Goal: Use online tool/utility: Utilize a website feature to perform a specific function

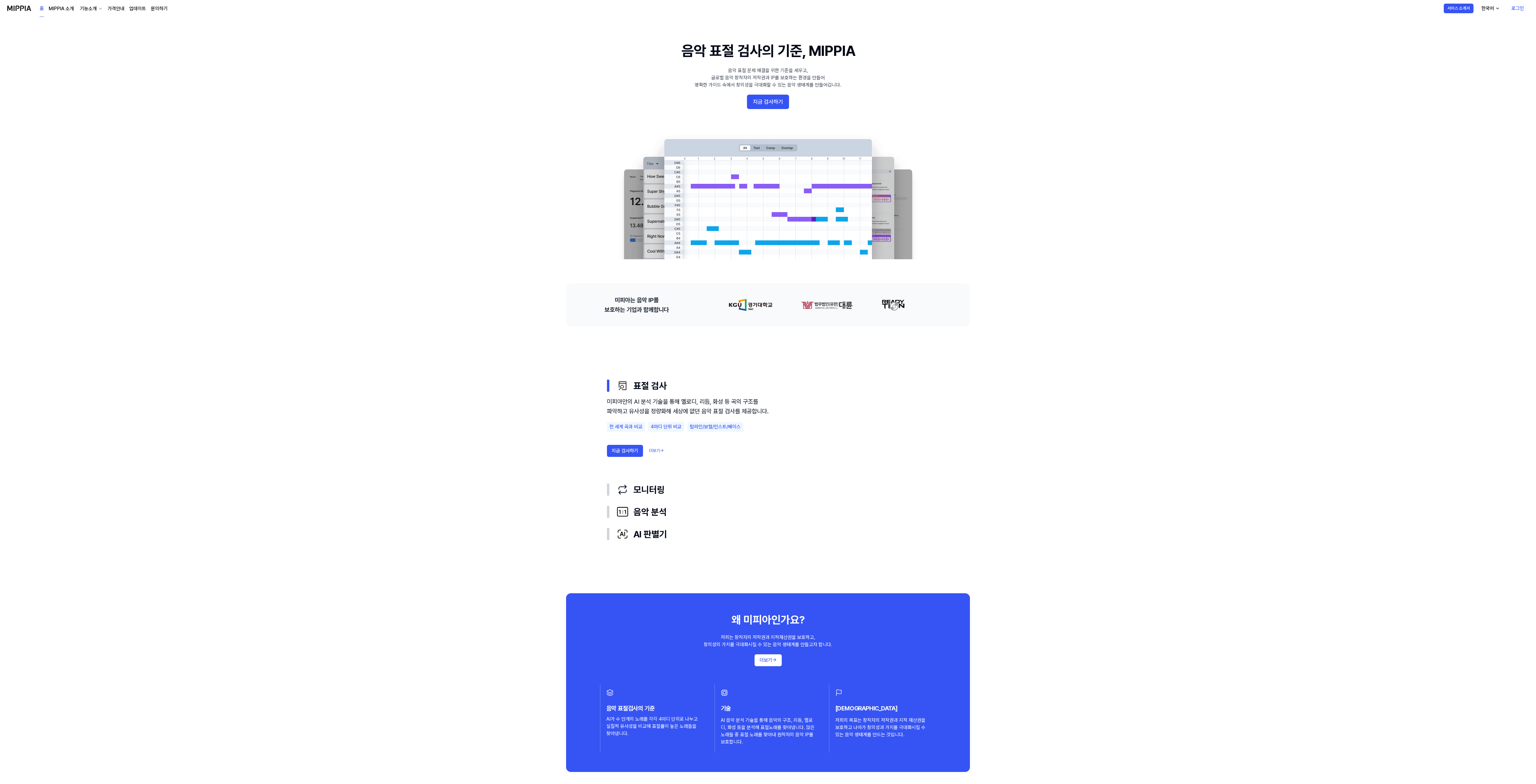
click at [1520, 10] on link "로그인" at bounding box center [1517, 8] width 22 height 17
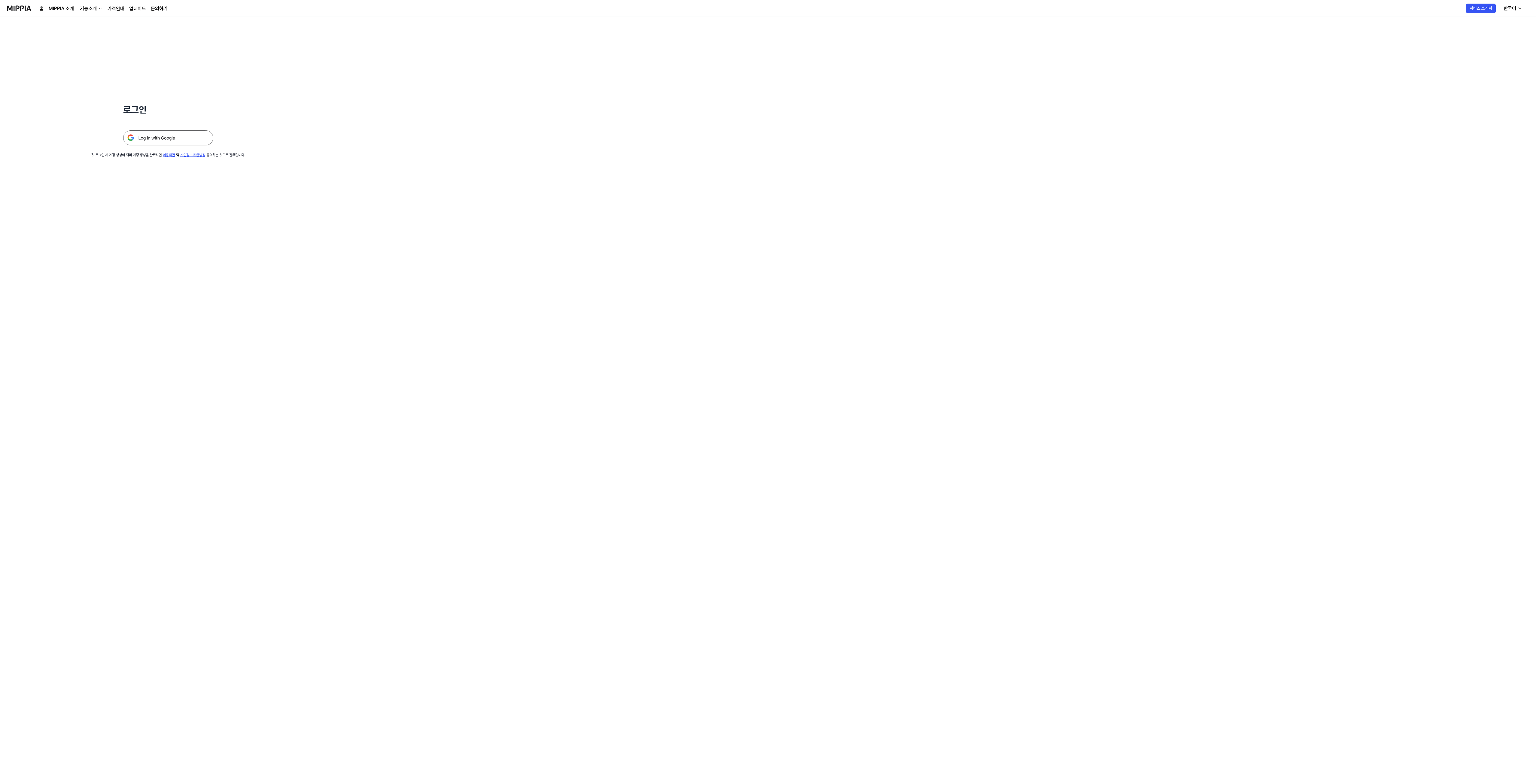
click at [197, 140] on img at bounding box center [168, 137] width 90 height 15
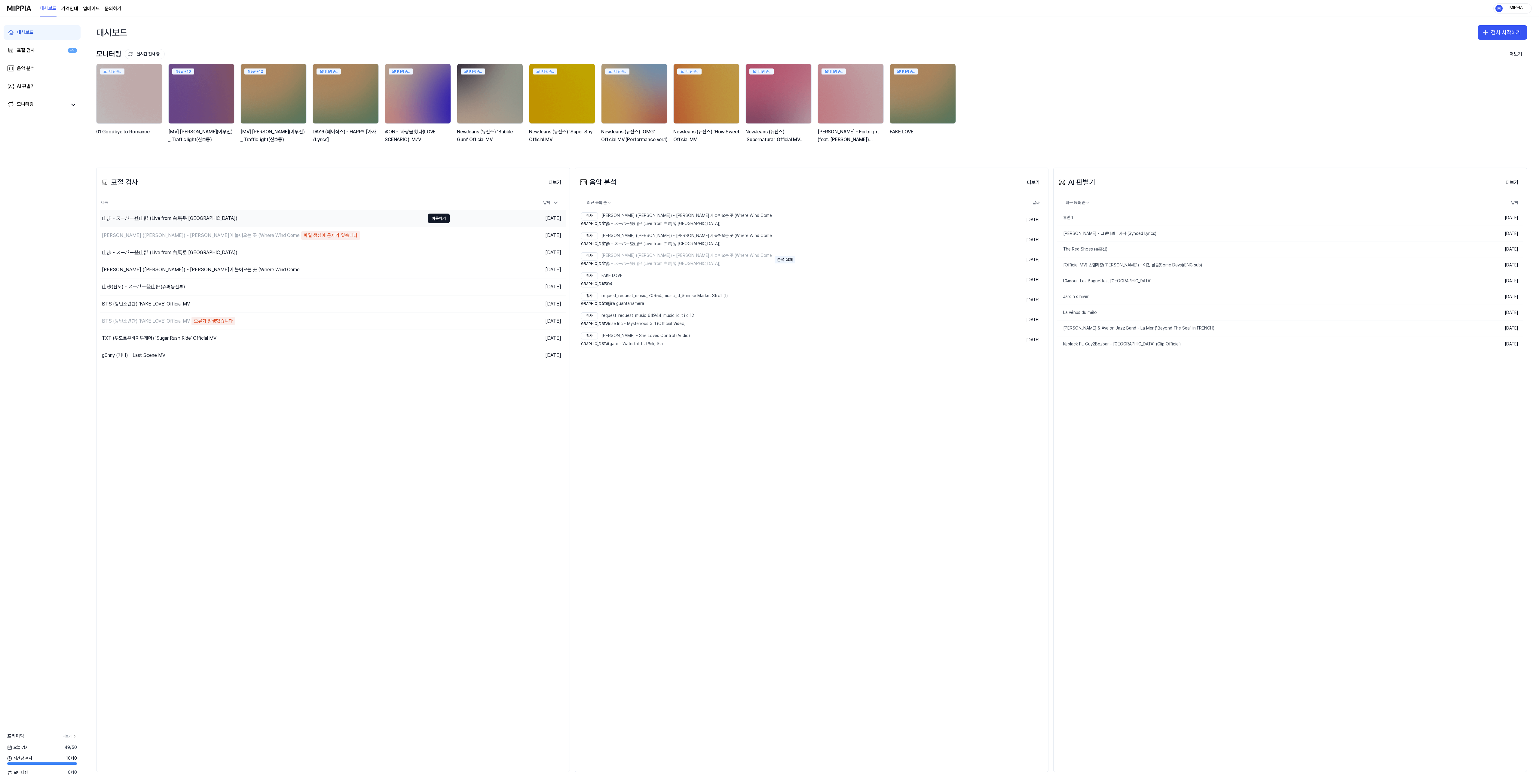
click at [149, 219] on div "山歩 - スーパー登山部 (Live from 白馬岳 白馬山荘)" at bounding box center [170, 219] width 136 height 7
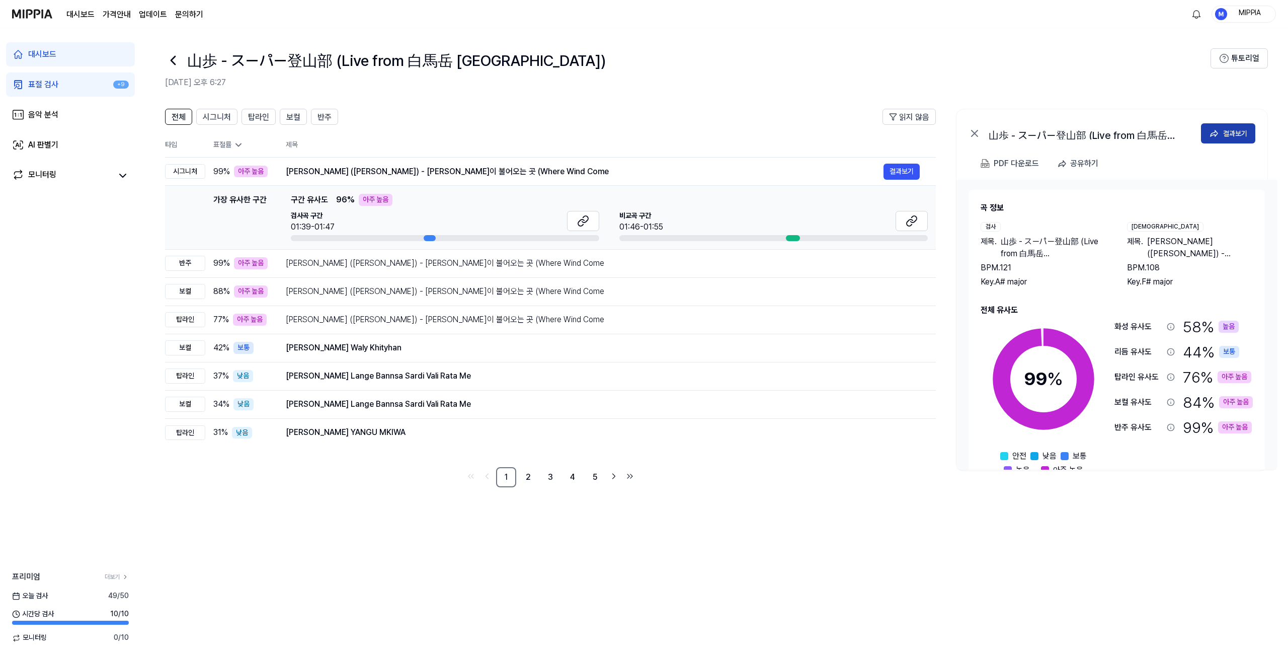
click at [1239, 133] on div "결과보기" at bounding box center [1235, 133] width 24 height 11
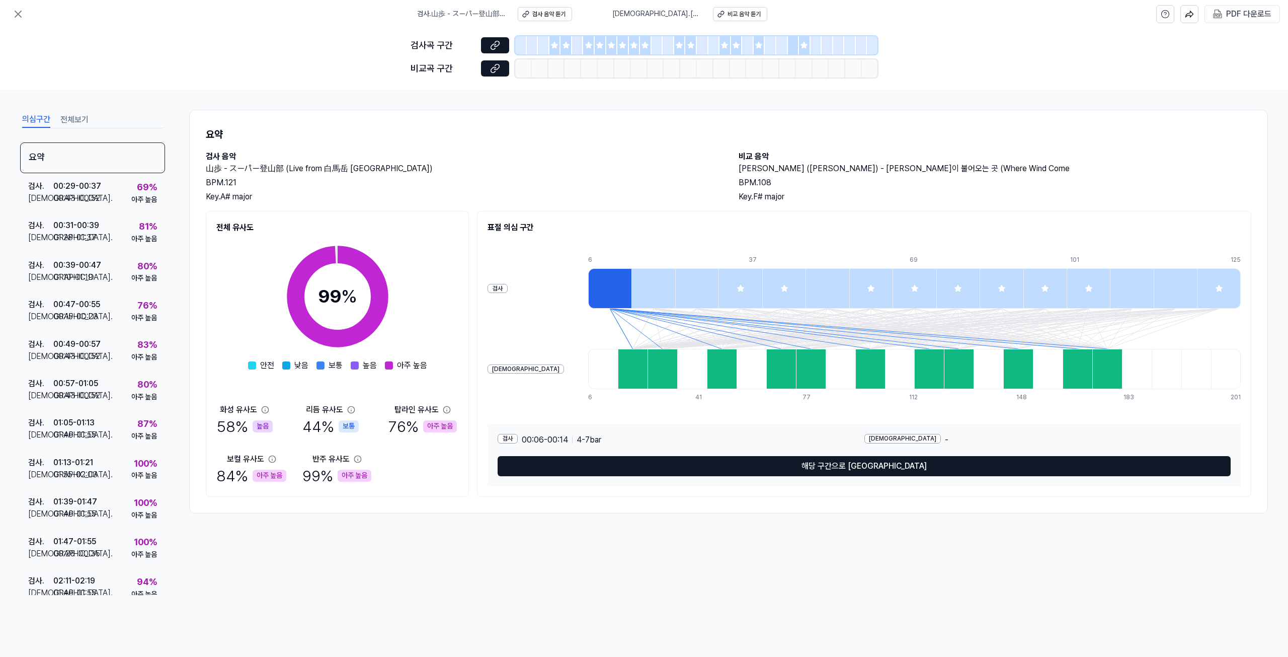
click at [554, 46] on icon at bounding box center [554, 45] width 7 height 7
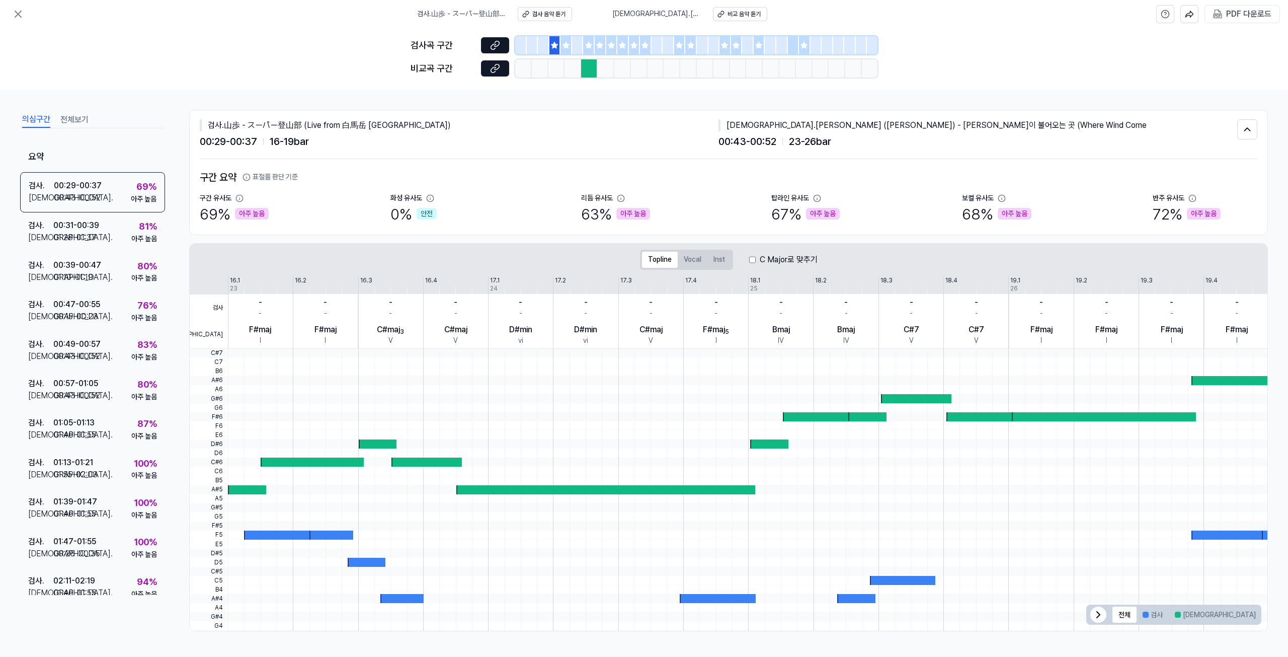
click at [595, 42] on div at bounding box center [601, 45] width 12 height 18
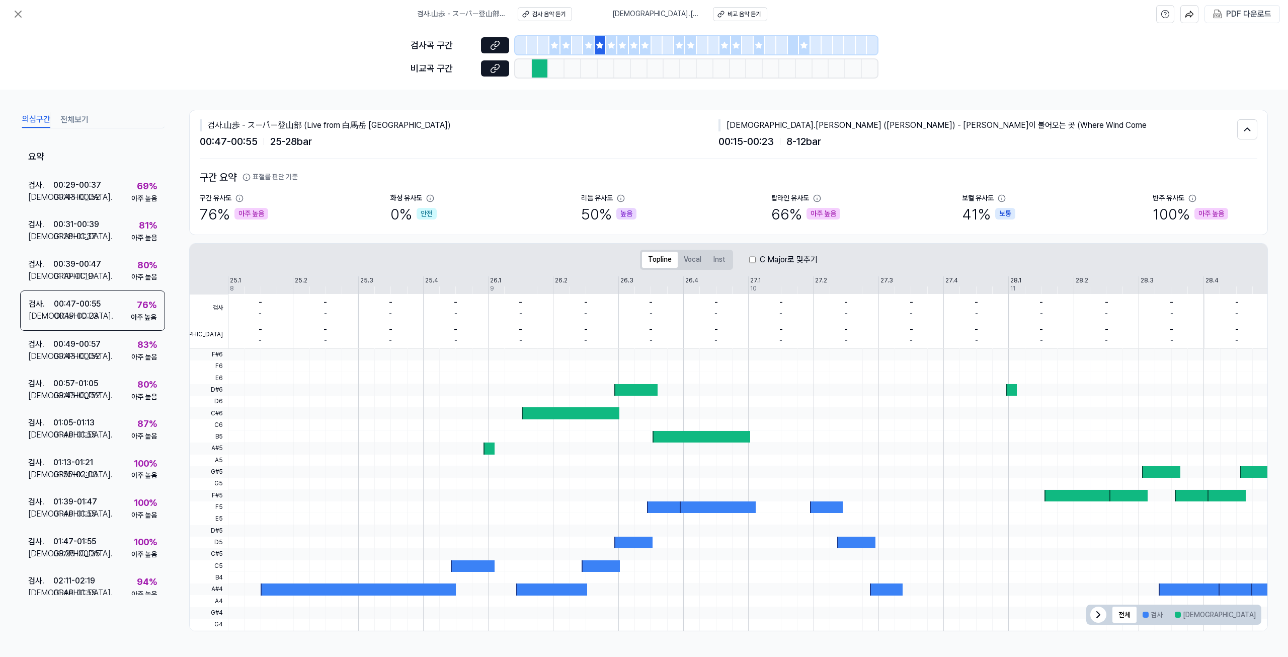
click at [611, 44] on icon at bounding box center [611, 45] width 7 height 7
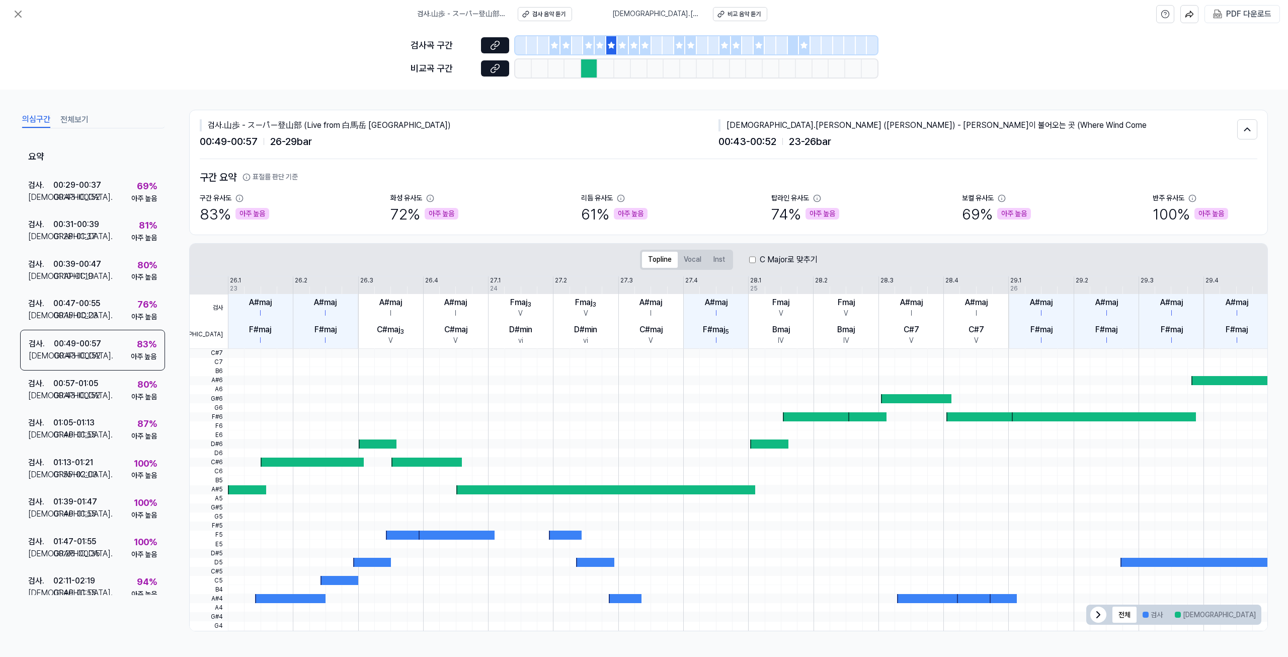
click at [635, 44] on icon at bounding box center [633, 45] width 7 height 7
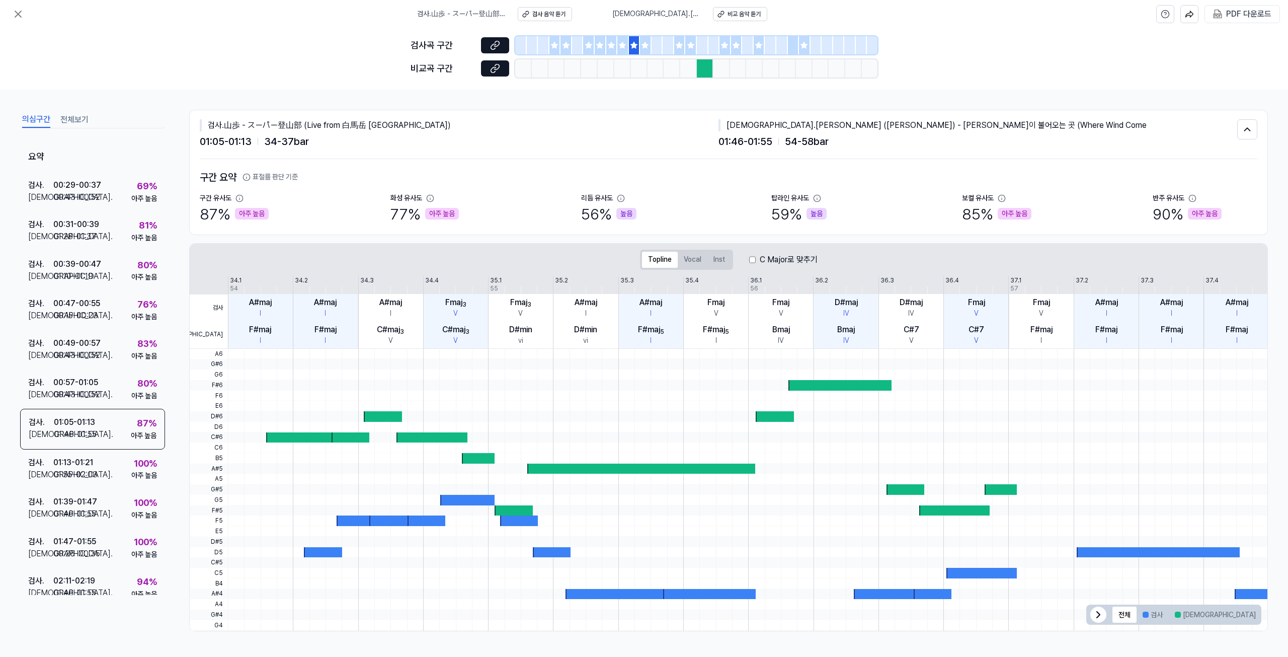
click at [650, 44] on div at bounding box center [646, 45] width 12 height 18
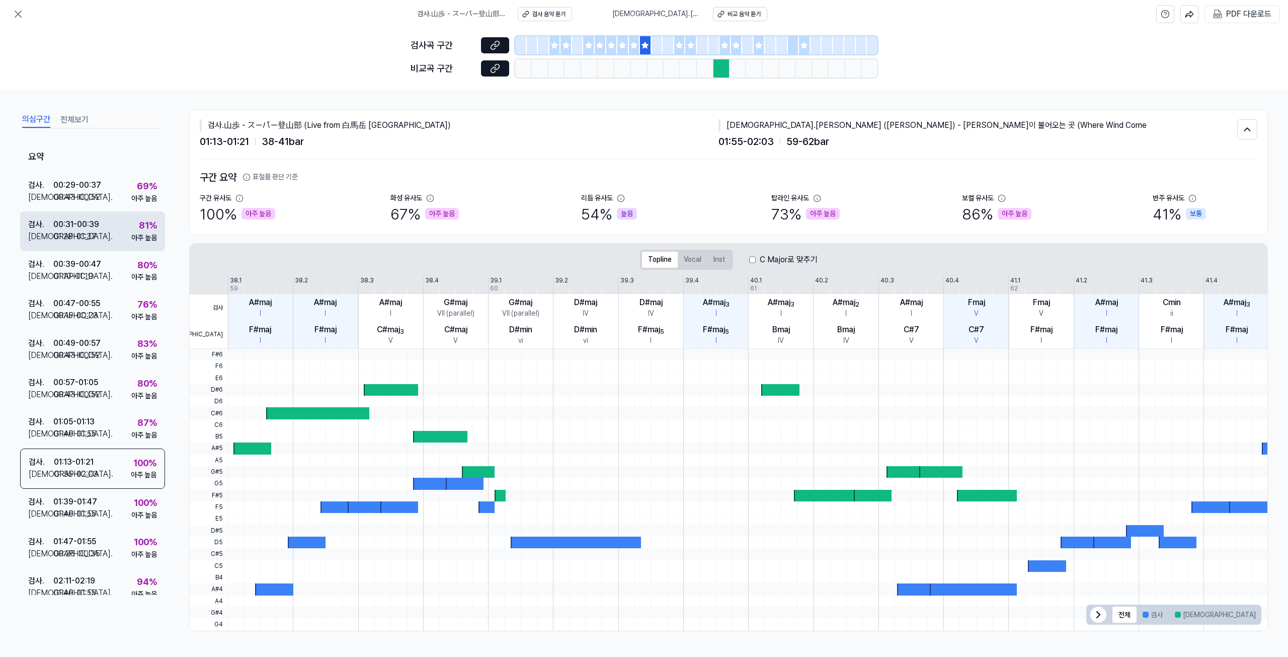
click at [87, 230] on div "00:31 - 00:39" at bounding box center [76, 224] width 46 height 12
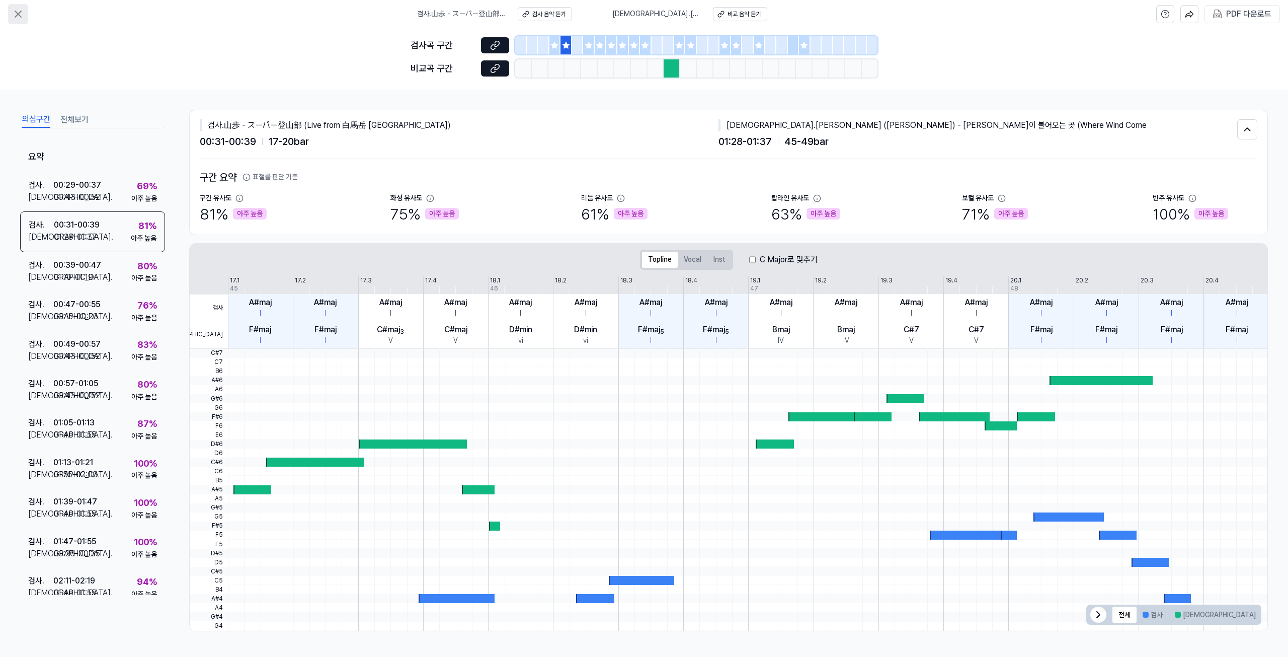
click at [21, 15] on icon at bounding box center [18, 14] width 12 height 12
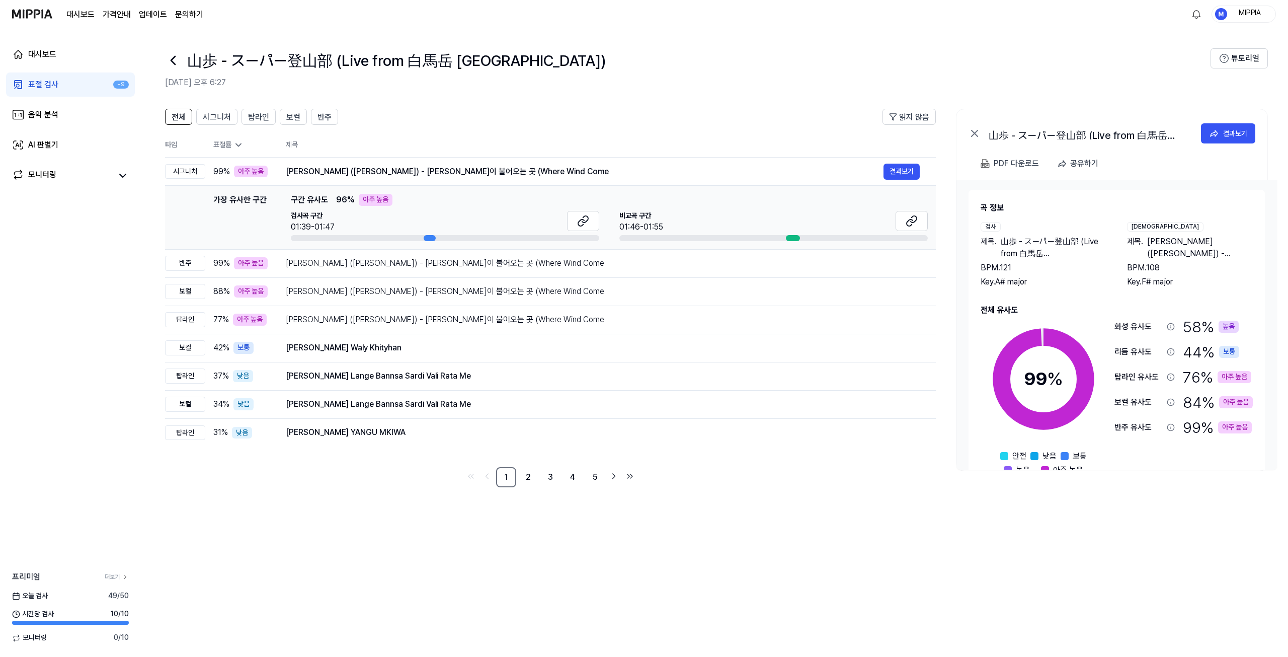
click at [21, 11] on img at bounding box center [32, 14] width 40 height 28
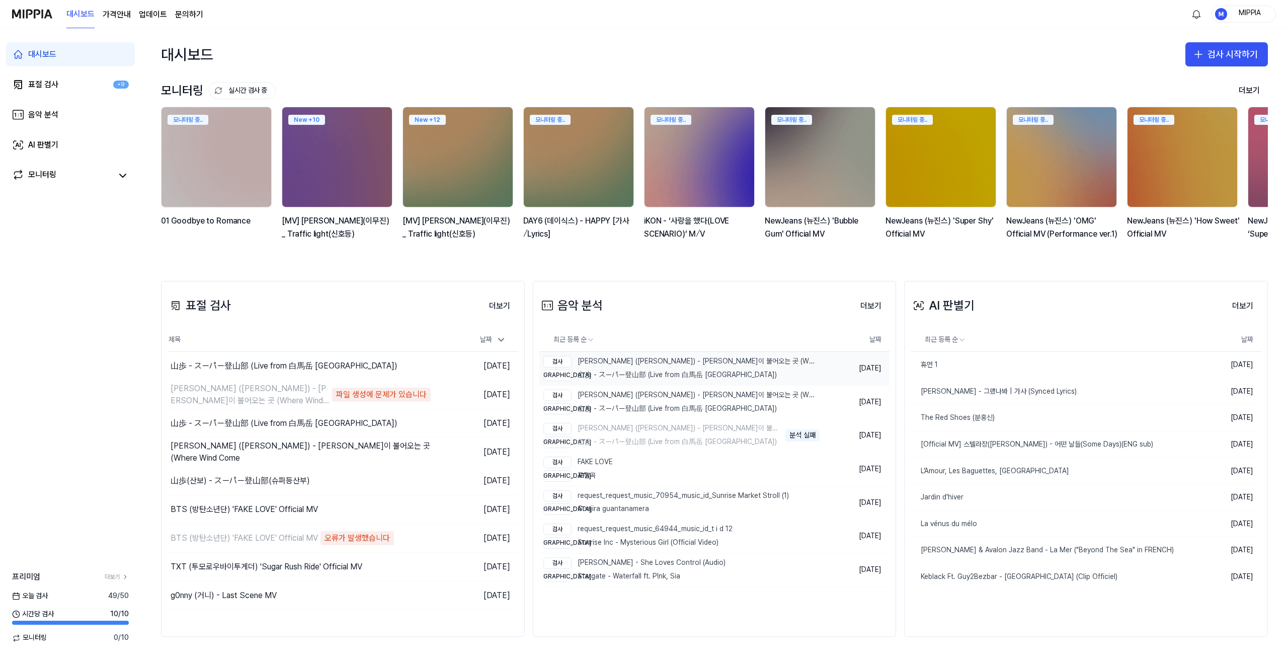
click at [626, 366] on div "검사 김광석 (Kim Kwang Seok) - 바람이 불어오는 곳 (Where Wind Come" at bounding box center [680, 362] width 274 height 12
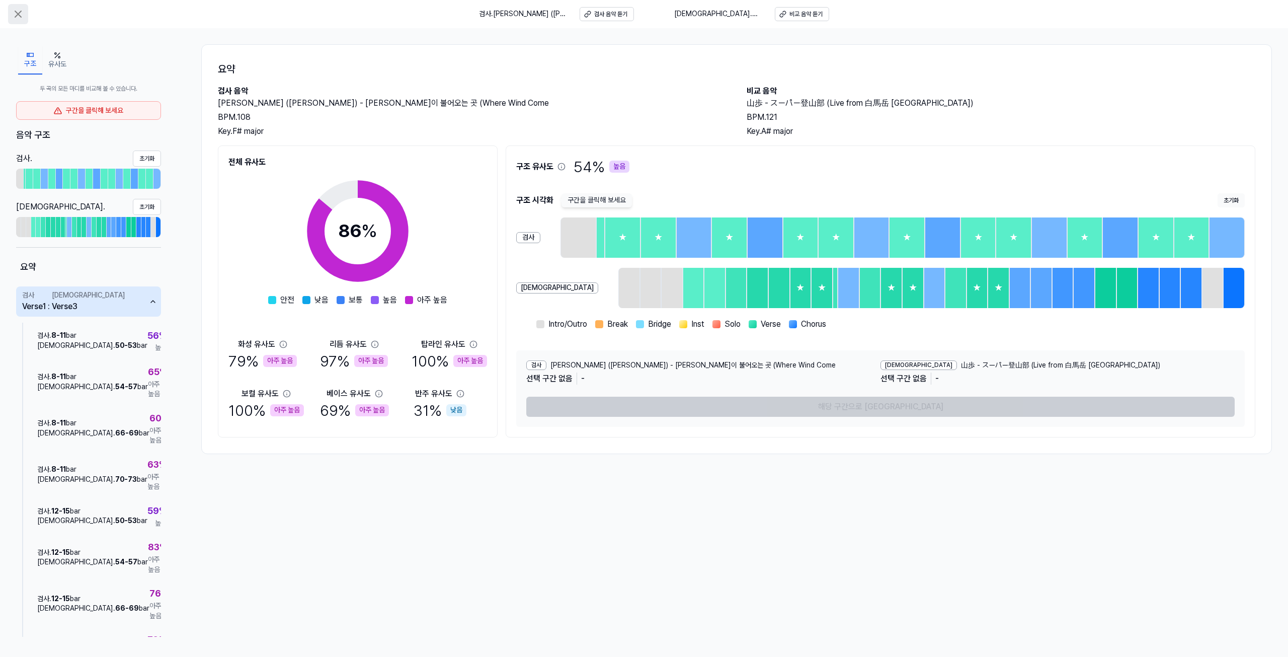
click at [15, 9] on icon at bounding box center [18, 14] width 12 height 12
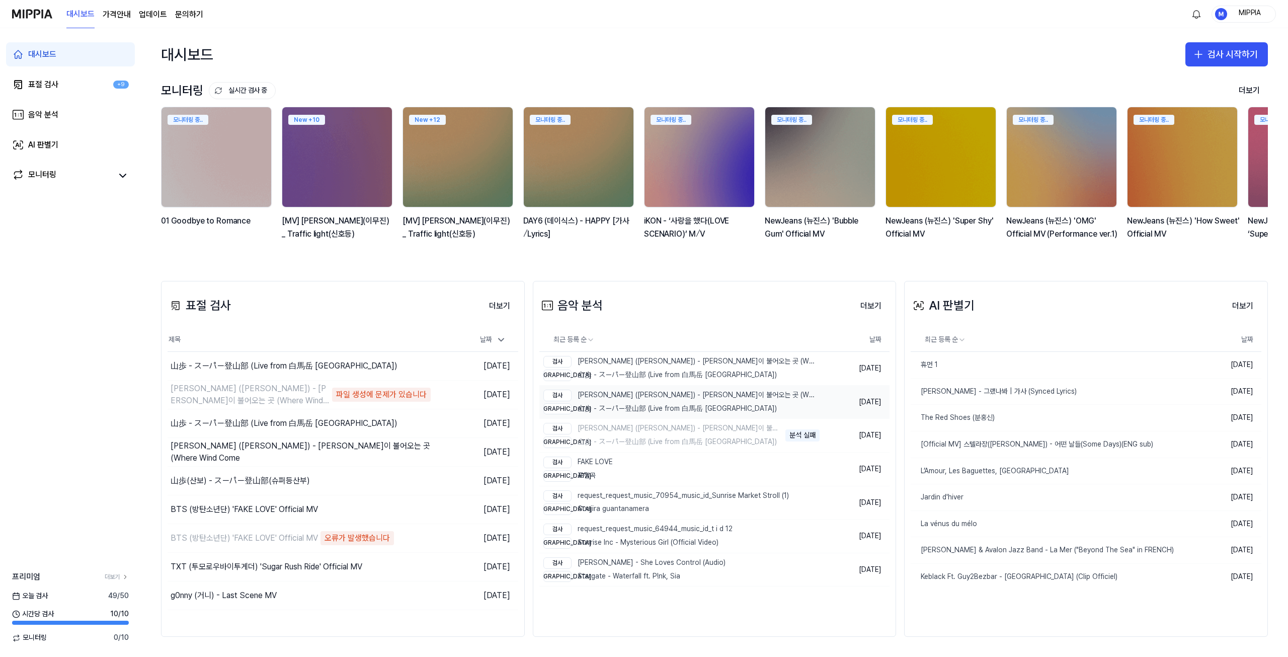
click at [629, 407] on div "비교 山歩 - スーパー登山部 (Live from 白馬岳 白馬山荘)" at bounding box center [680, 409] width 274 height 12
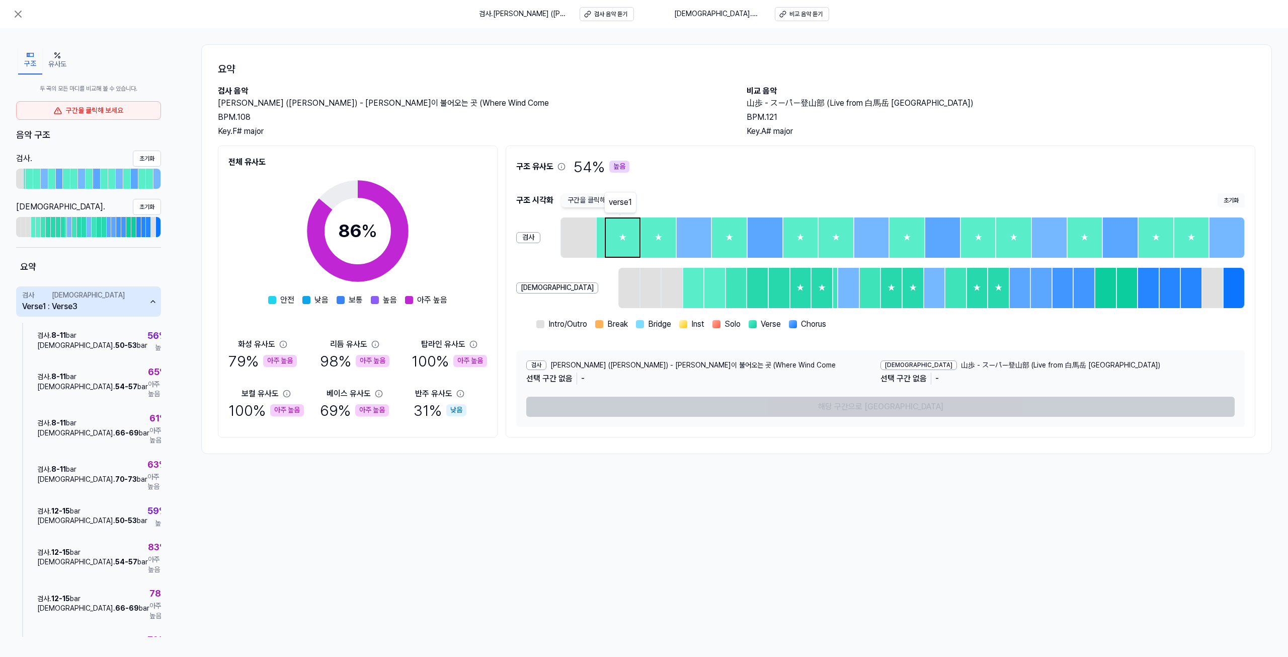
click at [616, 238] on div "★" at bounding box center [623, 237] width 34 height 38
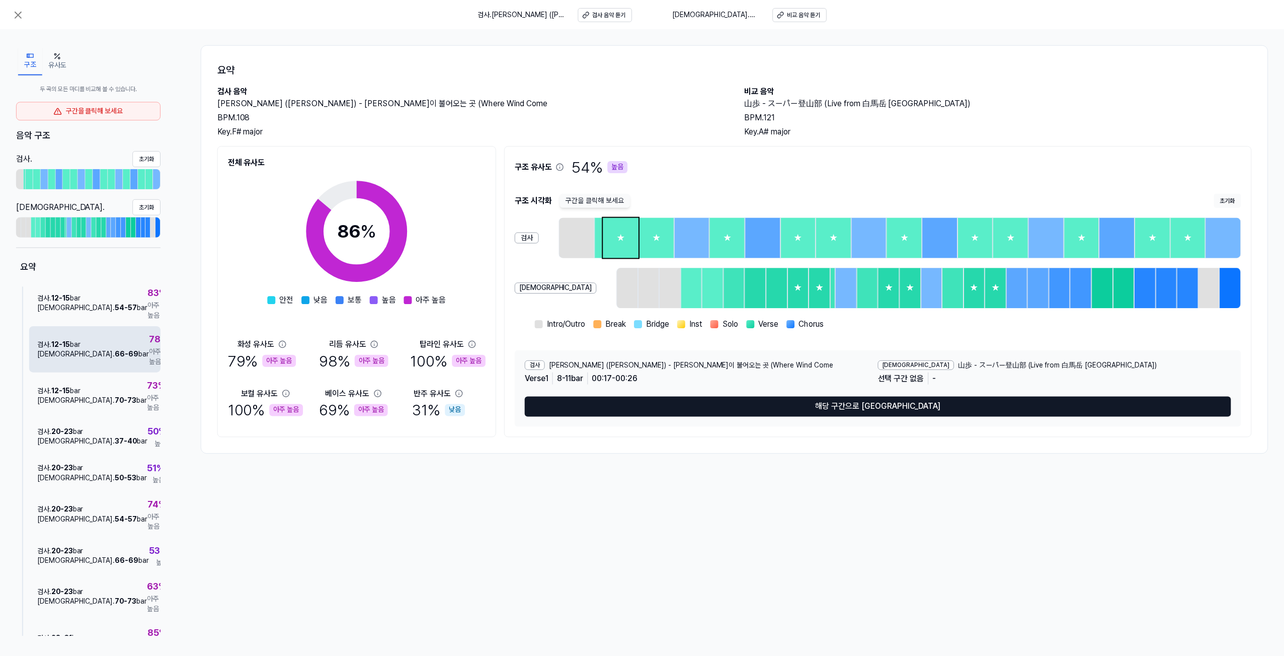
scroll to position [302, 0]
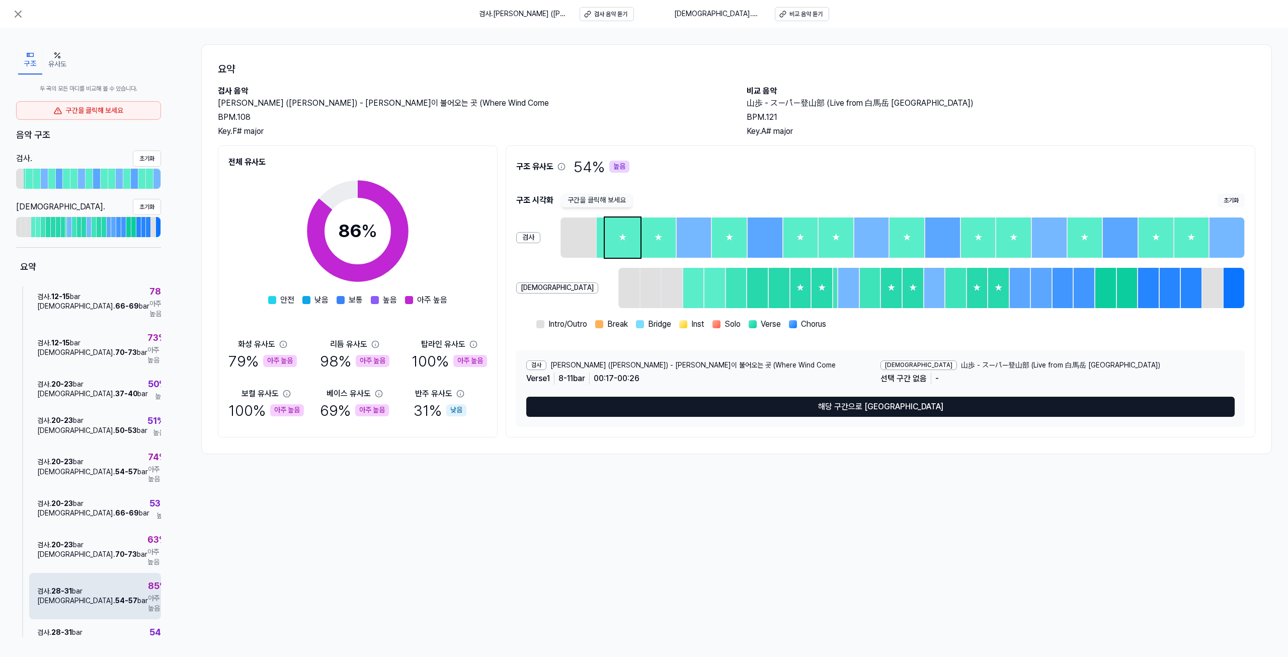
click at [120, 573] on div "검사 . 28 - 31 bar 비교 . 54 - 57 bar 85 % 아주 높음" at bounding box center [95, 596] width 132 height 46
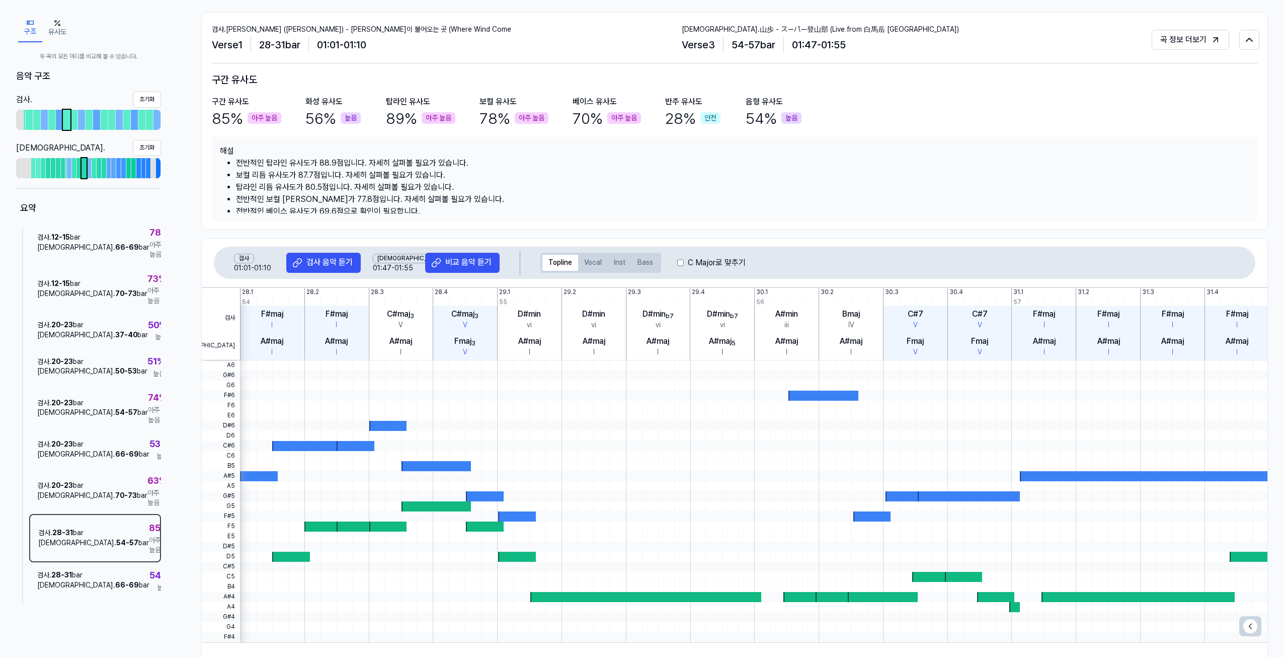
scroll to position [50, 0]
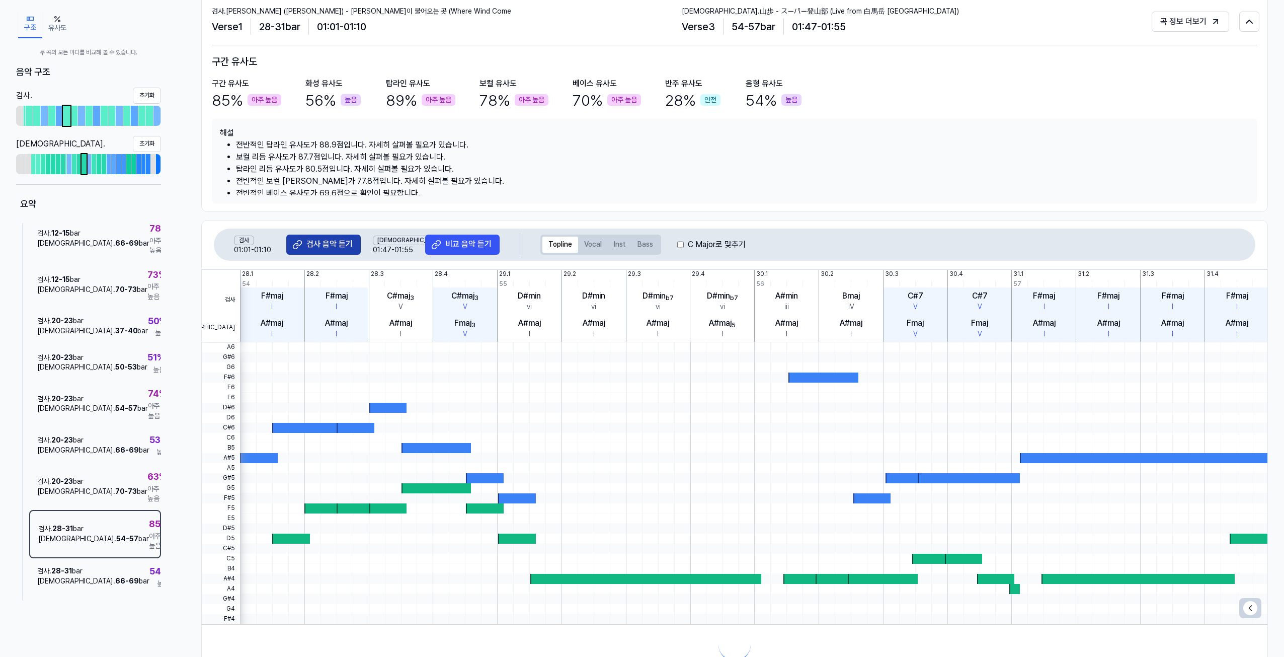
click at [331, 237] on button "검사 음악 듣기" at bounding box center [323, 244] width 74 height 20
click at [450, 248] on div "비교 음악 듣기" at bounding box center [468, 243] width 46 height 11
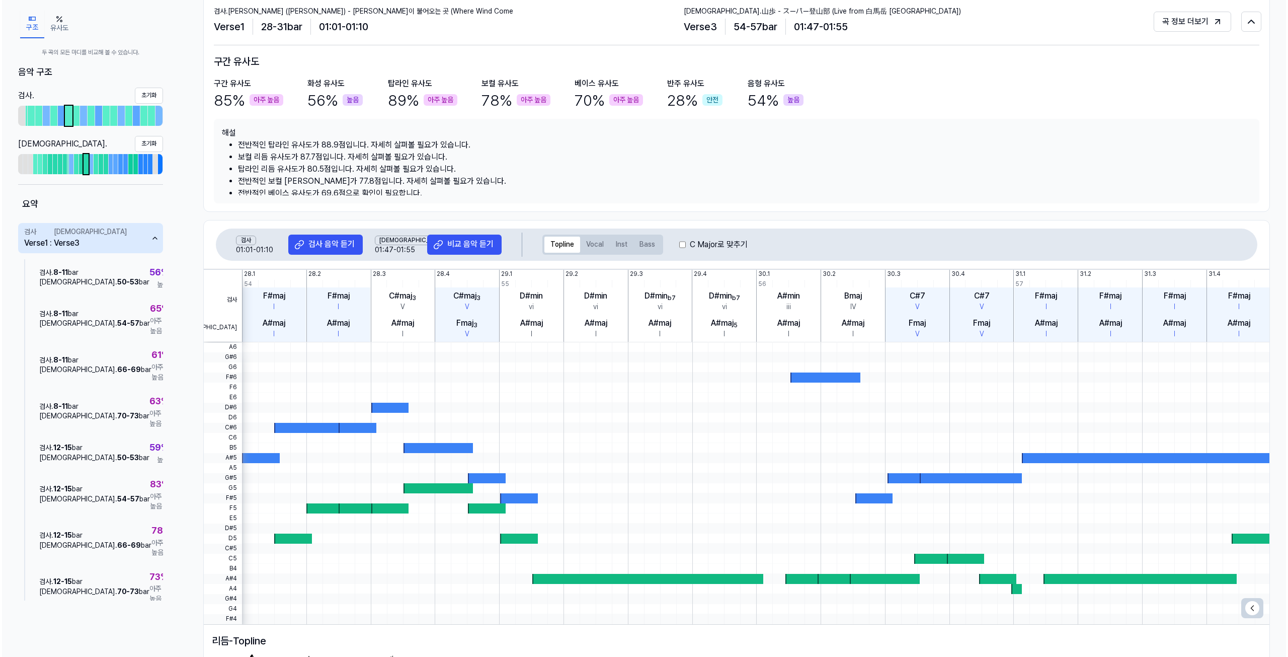
scroll to position [0, 0]
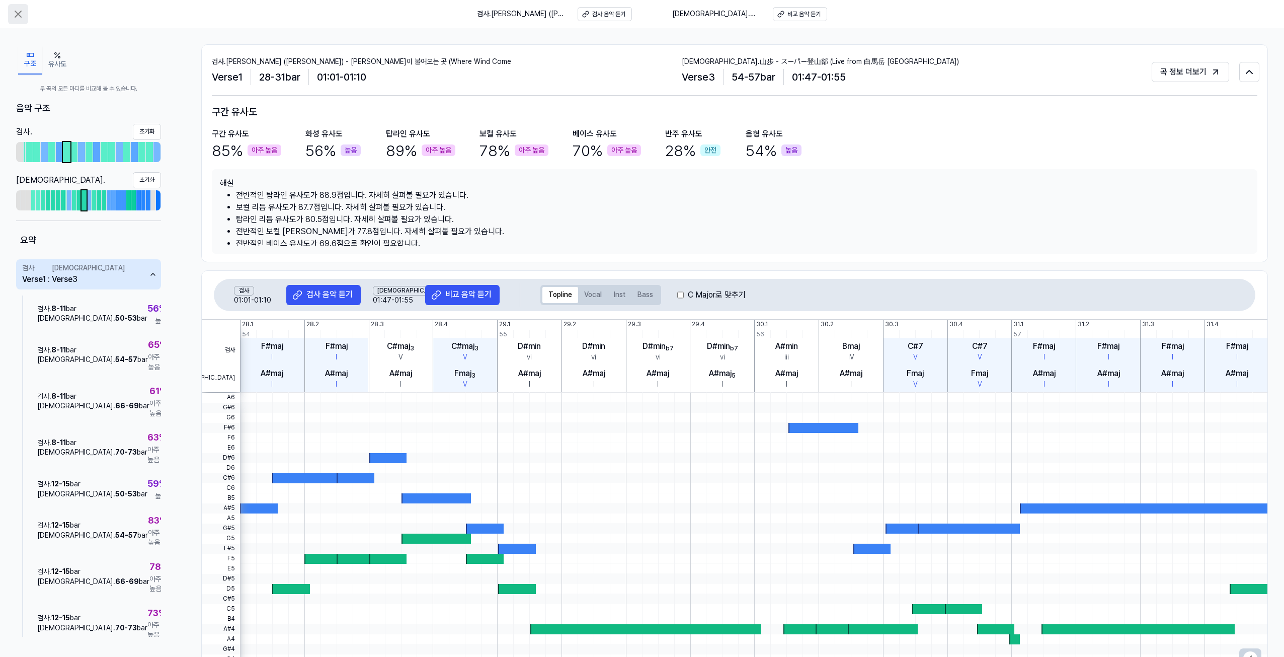
click at [21, 16] on icon at bounding box center [18, 14] width 12 height 12
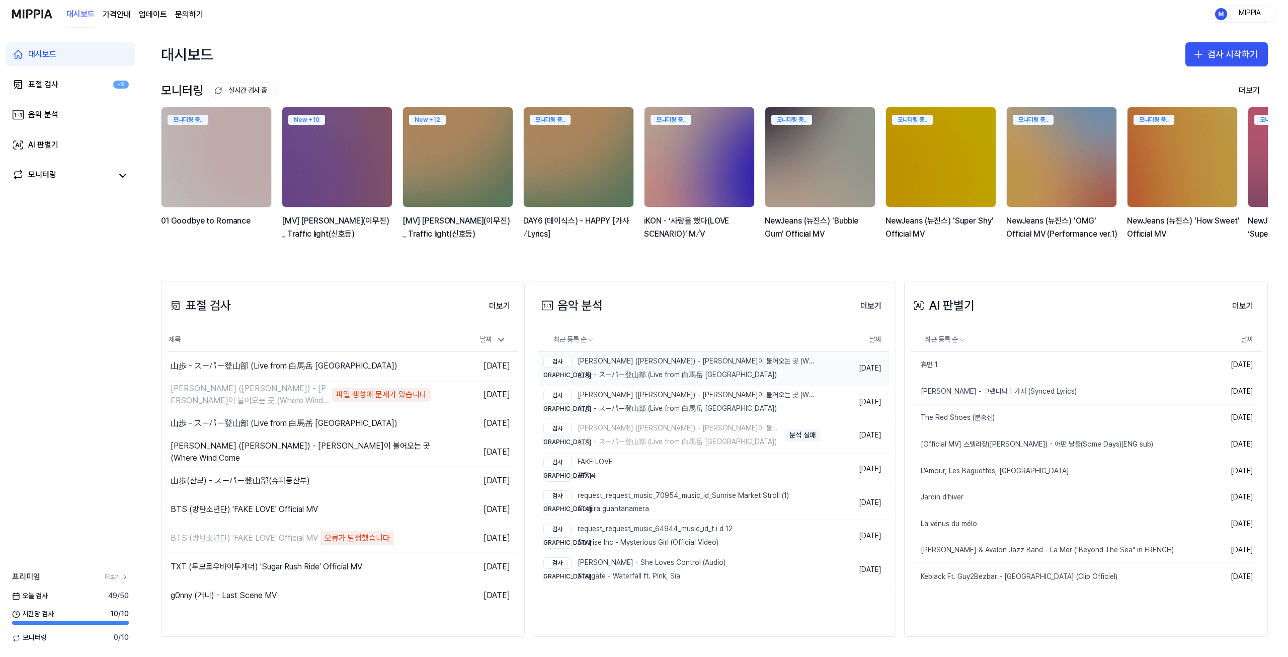
click at [680, 378] on div "비교 山歩 - スーパー登山部 (Live from 白馬岳 白馬山荘)" at bounding box center [680, 375] width 274 height 12
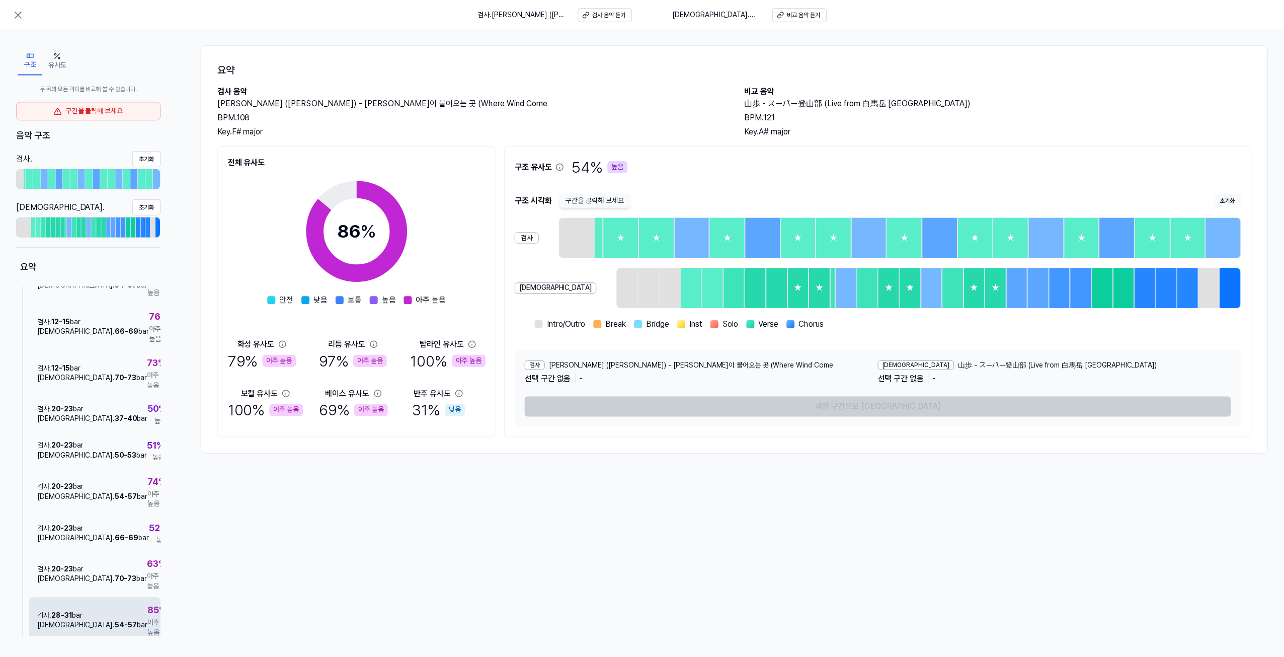
scroll to position [302, 0]
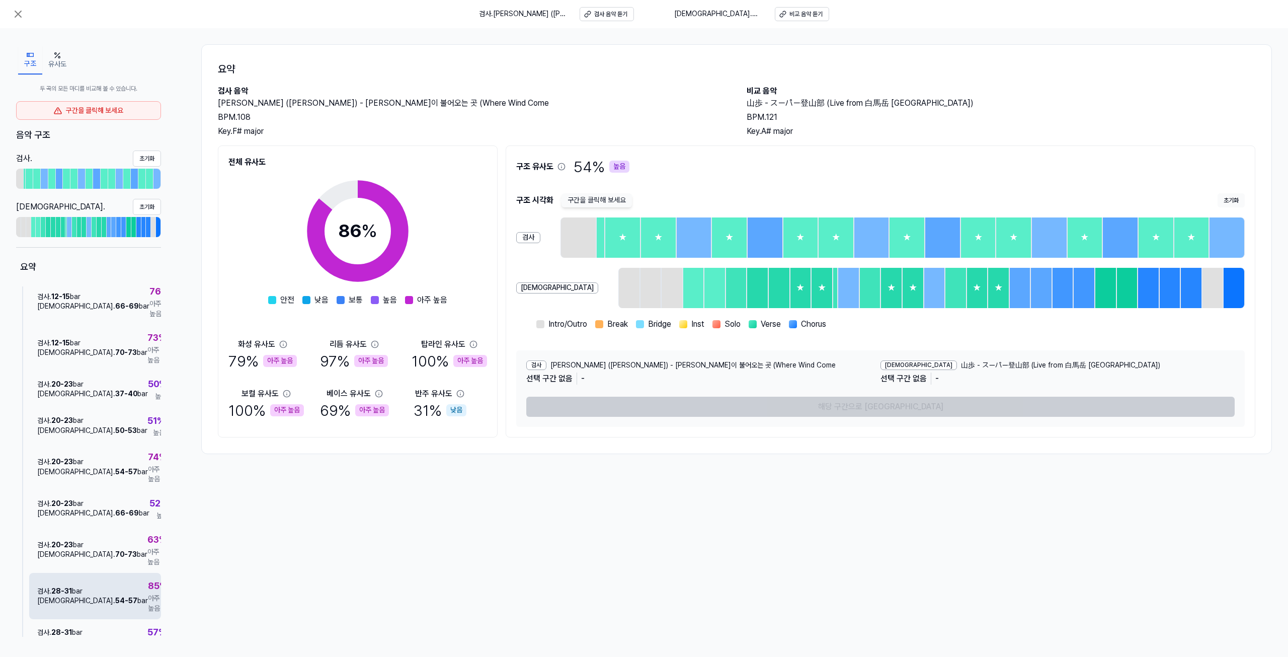
click at [122, 573] on div "검사 . 28 - 31 bar 비교 . 54 - 57 bar 85 % 아주 높음" at bounding box center [95, 596] width 132 height 46
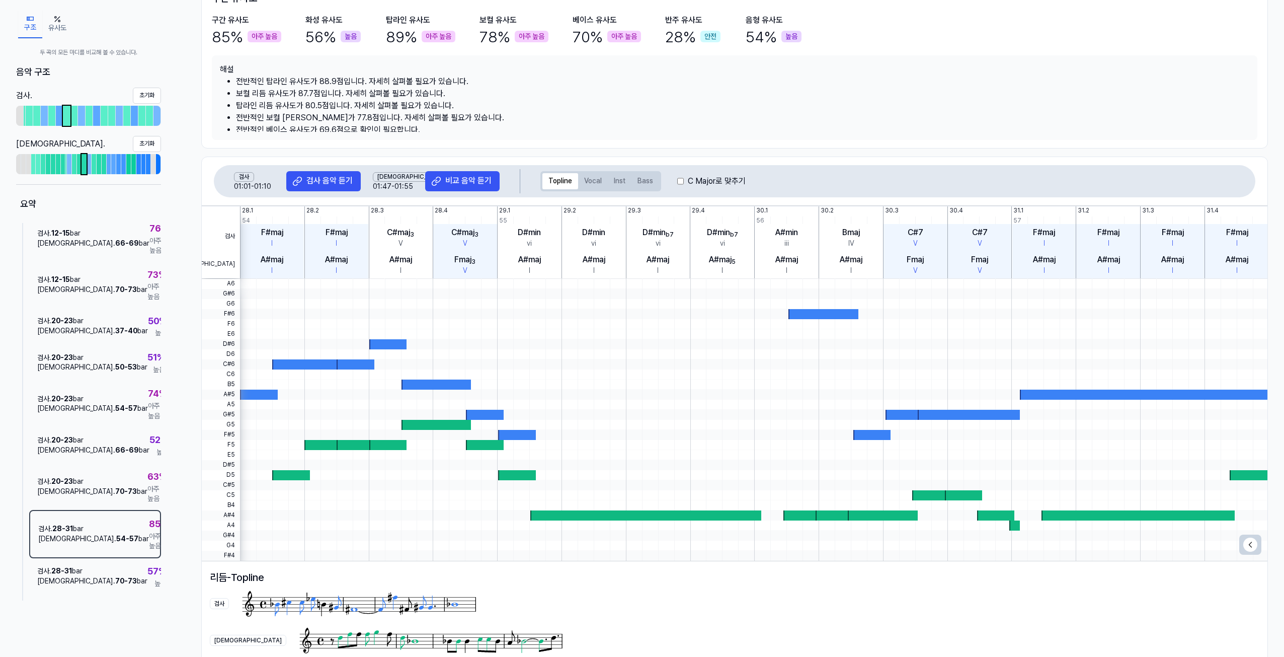
scroll to position [101, 0]
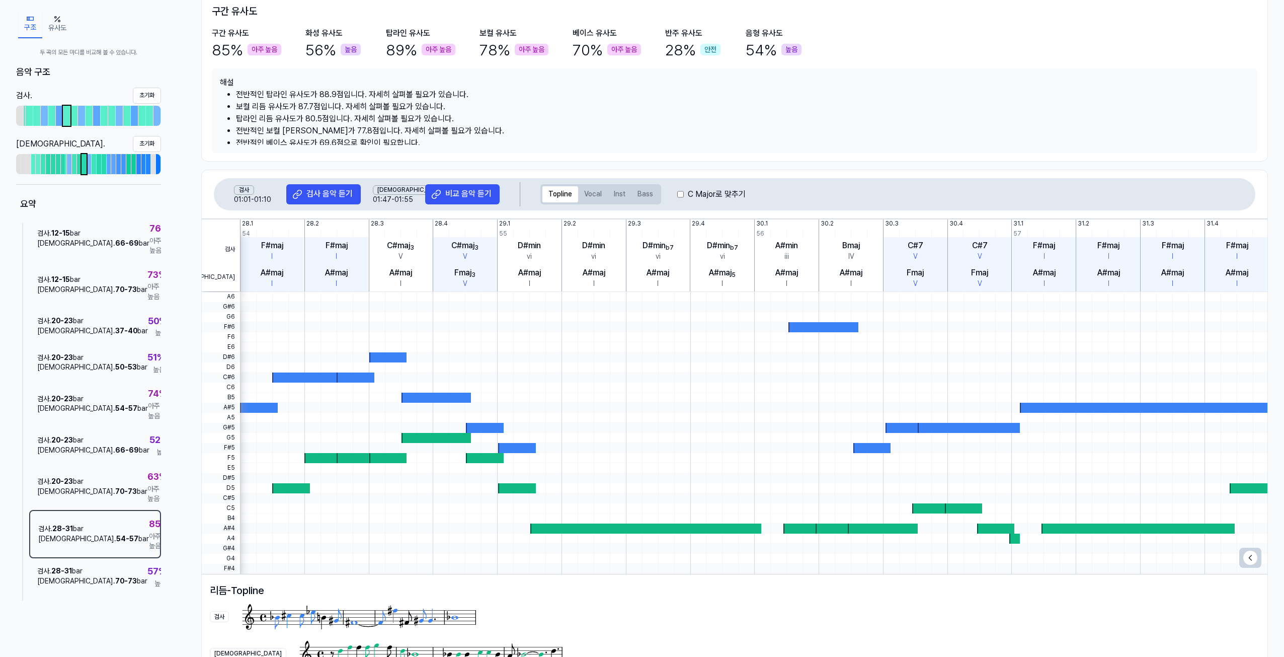
click at [1246, 550] on span "전체 검사 비교 겹치는 부분" at bounding box center [1250, 557] width 22 height 20
click at [327, 193] on div "검사 음악 듣기" at bounding box center [329, 193] width 46 height 11
click at [451, 194] on div "비교 음악 듣기" at bounding box center [468, 193] width 46 height 11
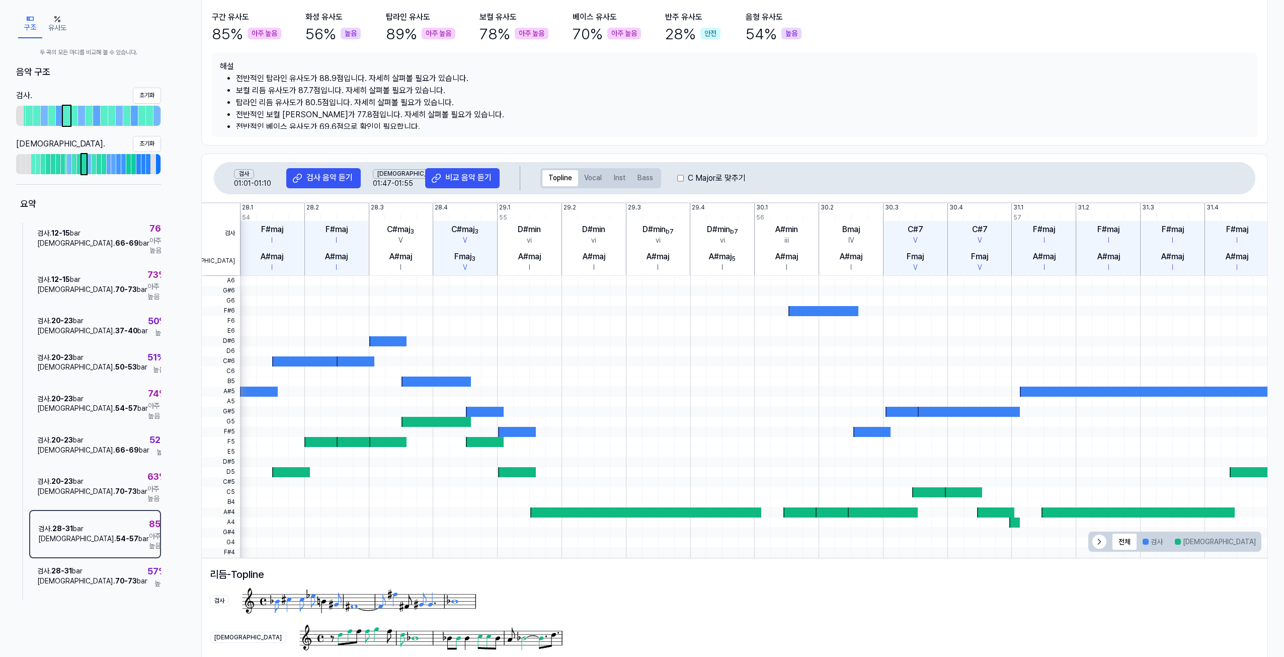
scroll to position [221, 0]
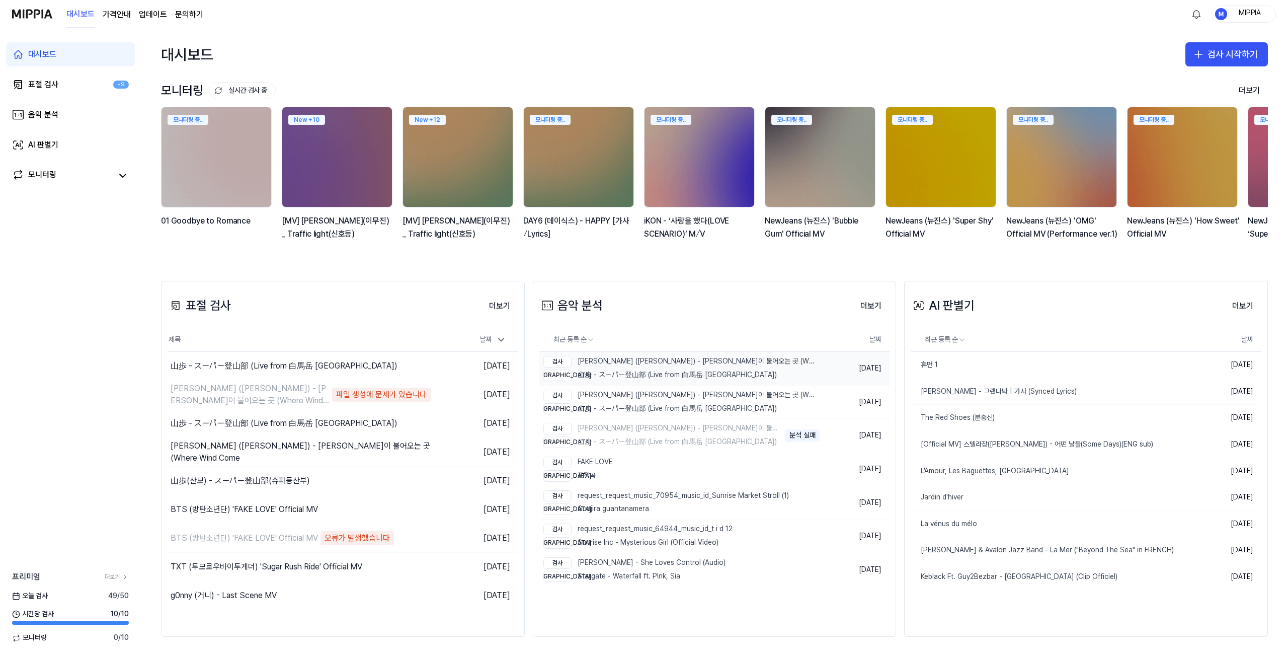
click at [653, 379] on div "비교 山歩 - スーパー登山部 (Live from 白馬岳 白馬山荘)" at bounding box center [680, 375] width 274 height 12
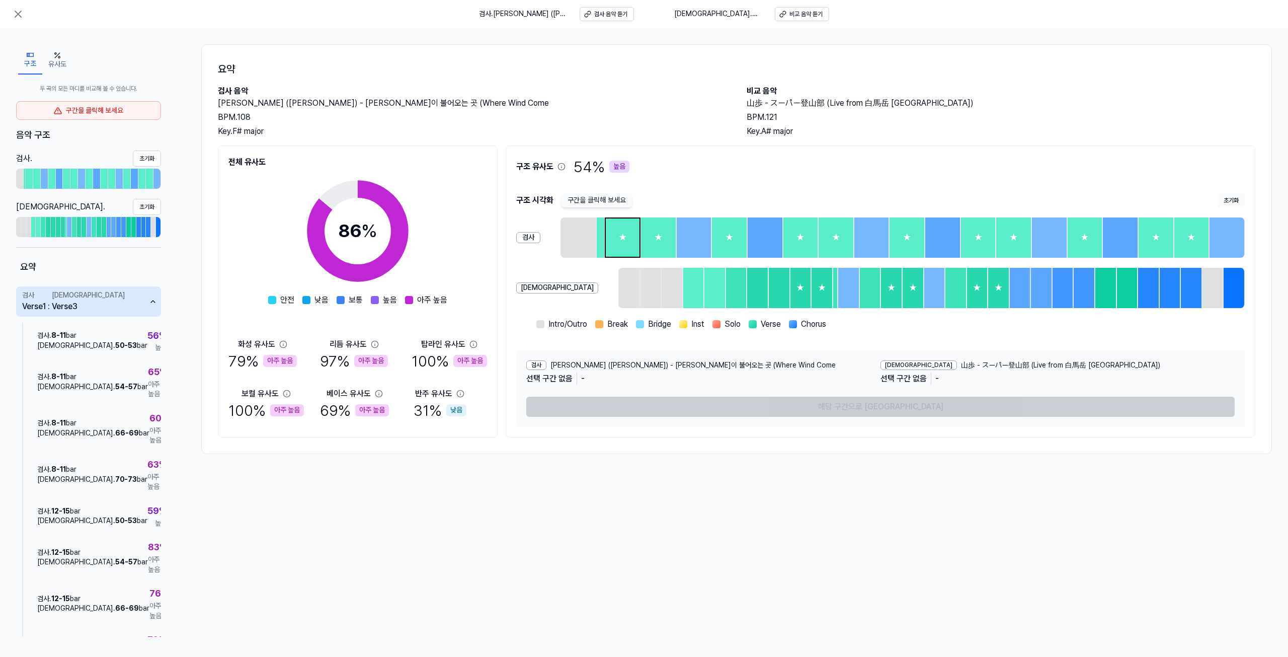
click at [613, 236] on div "★" at bounding box center [623, 237] width 34 height 38
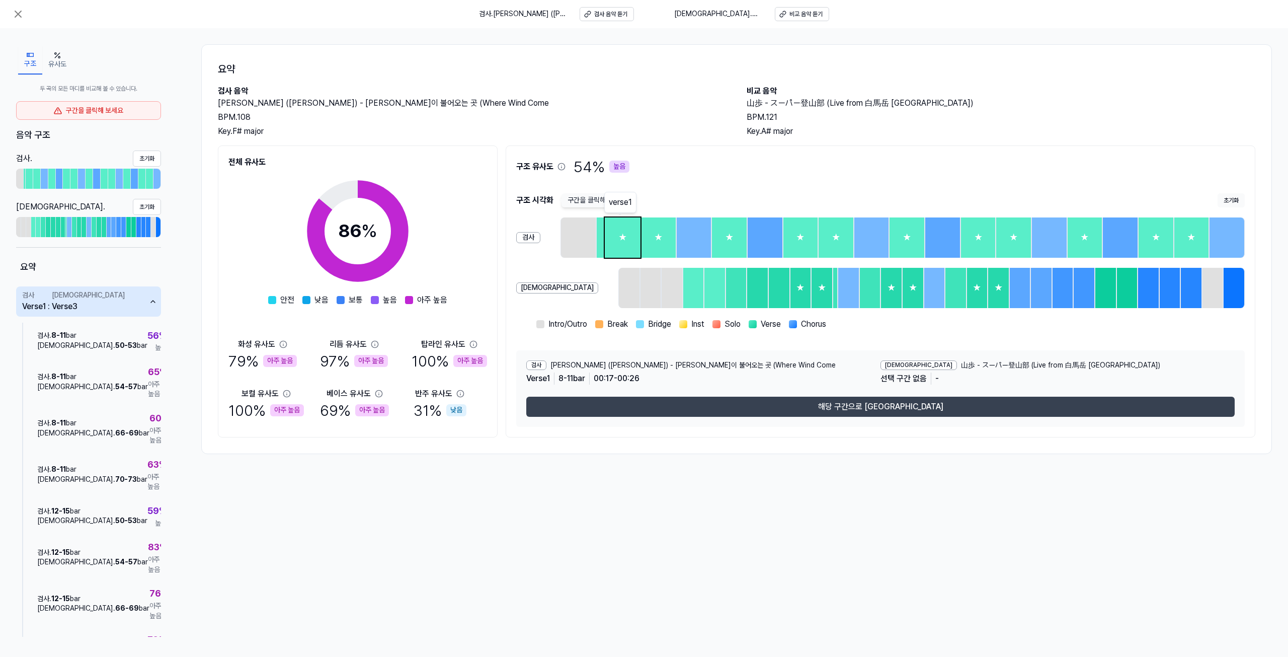
click at [746, 400] on button "해당 구간으로 이동" at bounding box center [880, 406] width 708 height 20
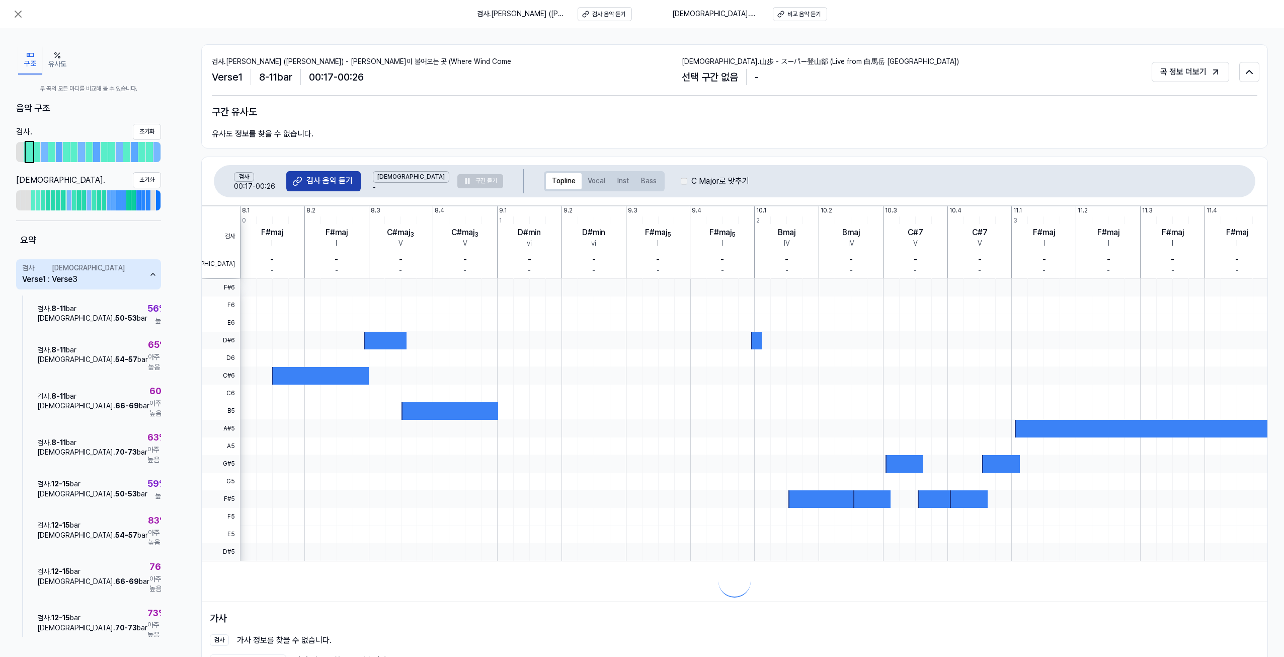
click at [345, 185] on div "검사 음악 듣기" at bounding box center [329, 180] width 46 height 11
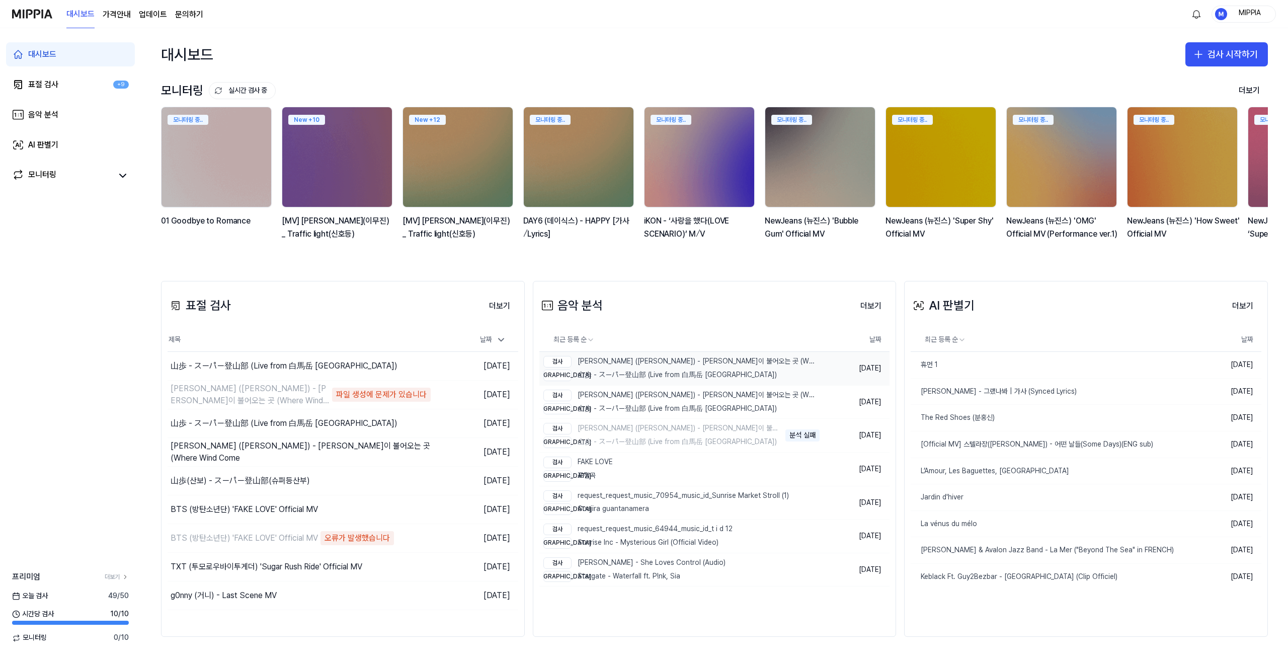
click at [673, 368] on div "검사 김광석 (Kim Kwang Seok) - 바람이 불어오는 곳 (Where Wind Come 비교 山歩 - スーパー登山部 (Live fro…" at bounding box center [680, 368] width 274 height 33
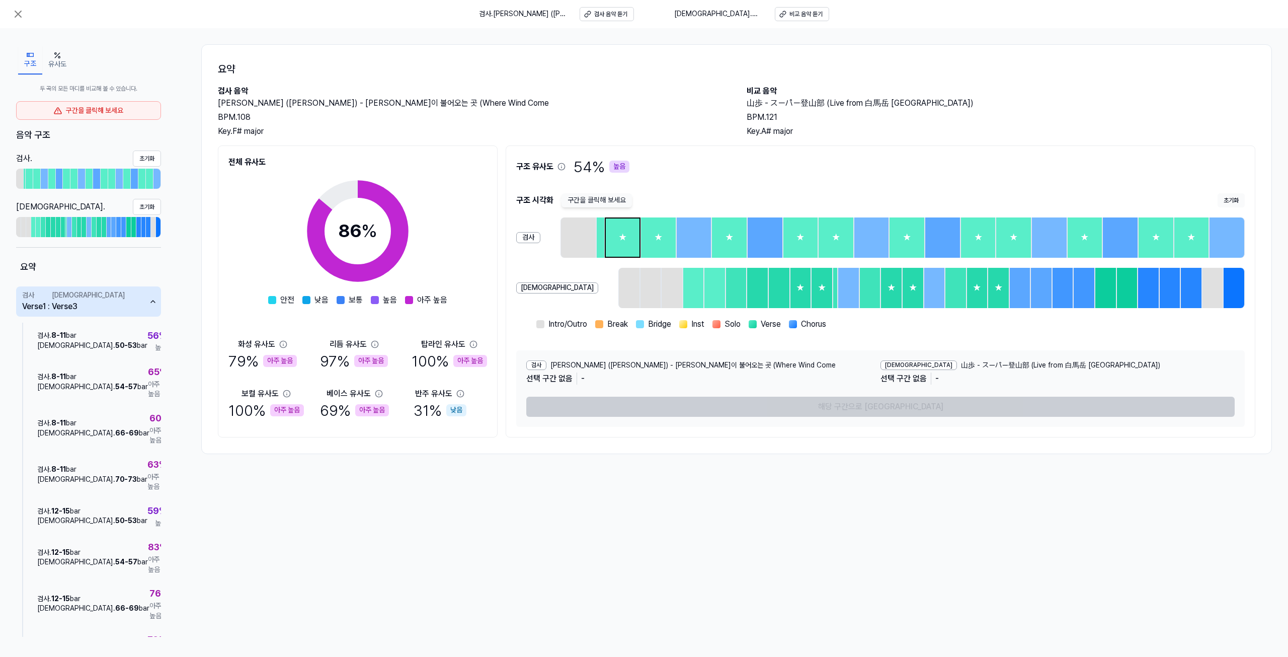
click at [606, 242] on div "★" at bounding box center [623, 237] width 34 height 38
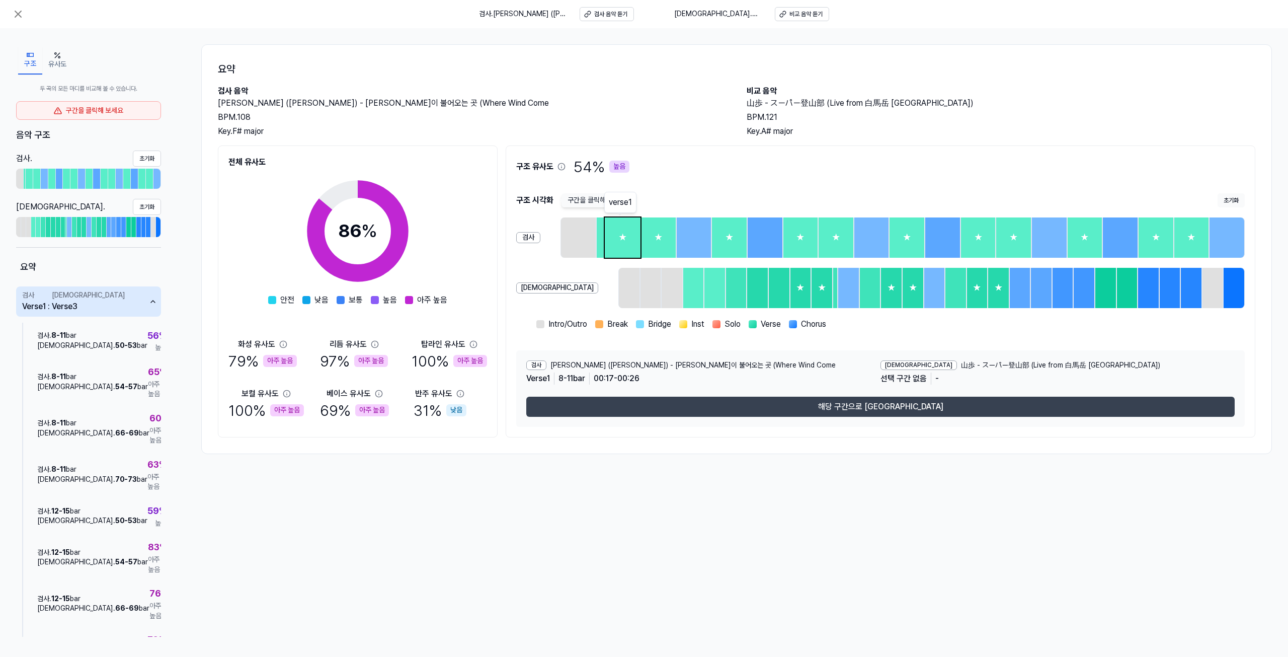
click at [761, 406] on button "해당 구간으로 이동" at bounding box center [880, 406] width 708 height 20
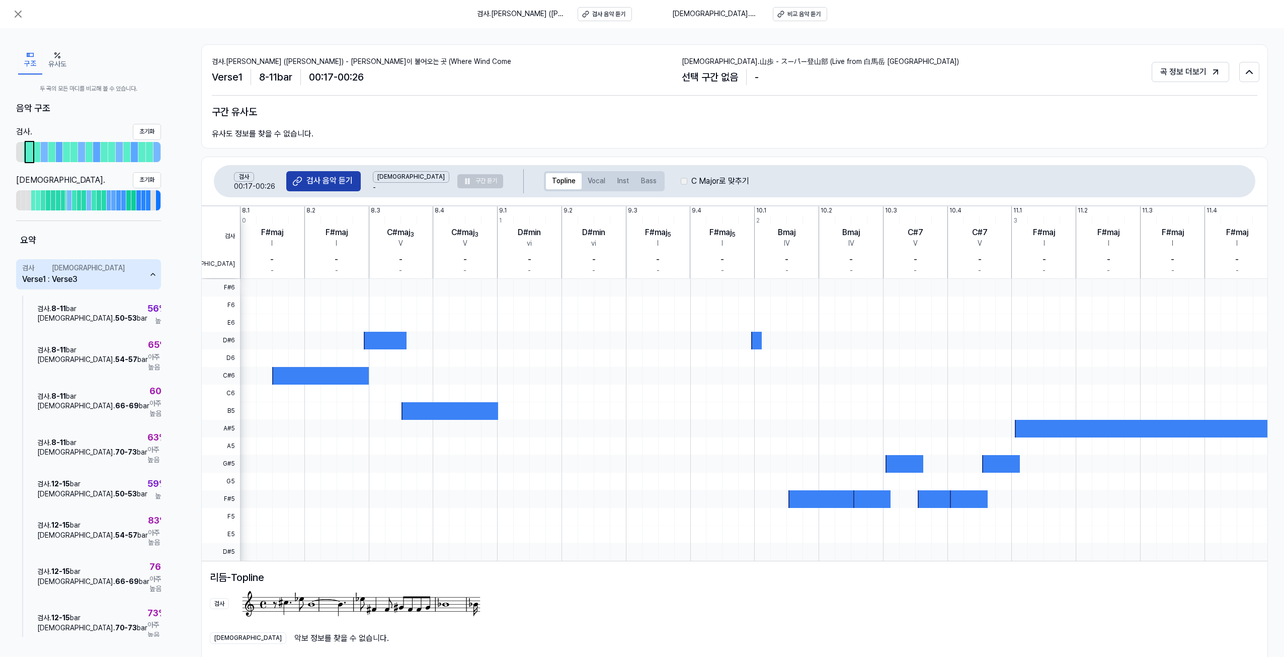
click at [342, 186] on div "검사 음악 듣기" at bounding box center [329, 180] width 46 height 11
click at [17, 9] on icon at bounding box center [18, 14] width 12 height 12
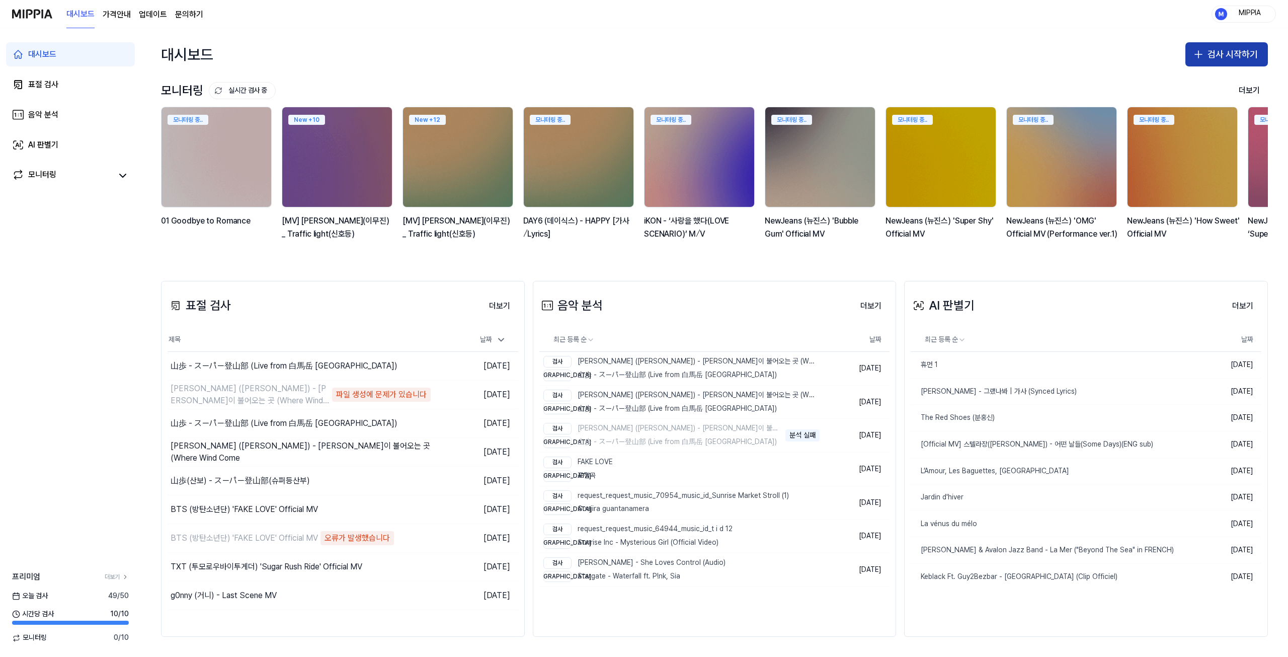
click at [1216, 53] on button "검사 시작하기" at bounding box center [1226, 54] width 83 height 24
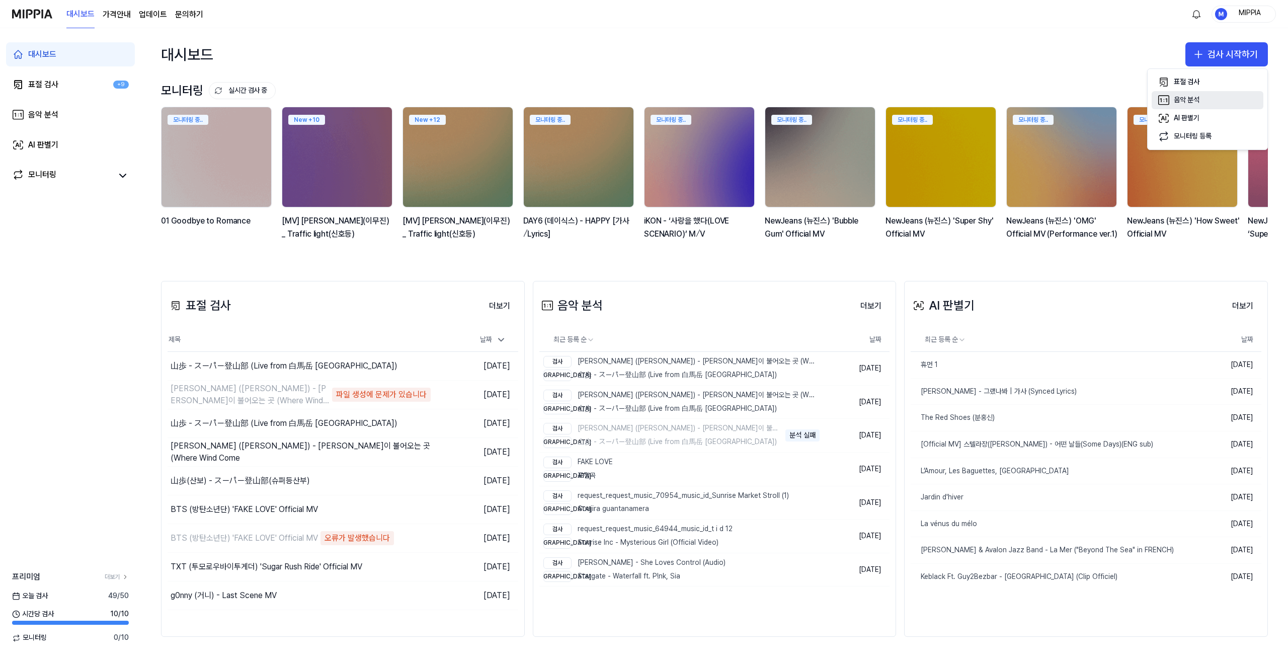
click at [1188, 99] on div "음악 분석" at bounding box center [1187, 100] width 26 height 10
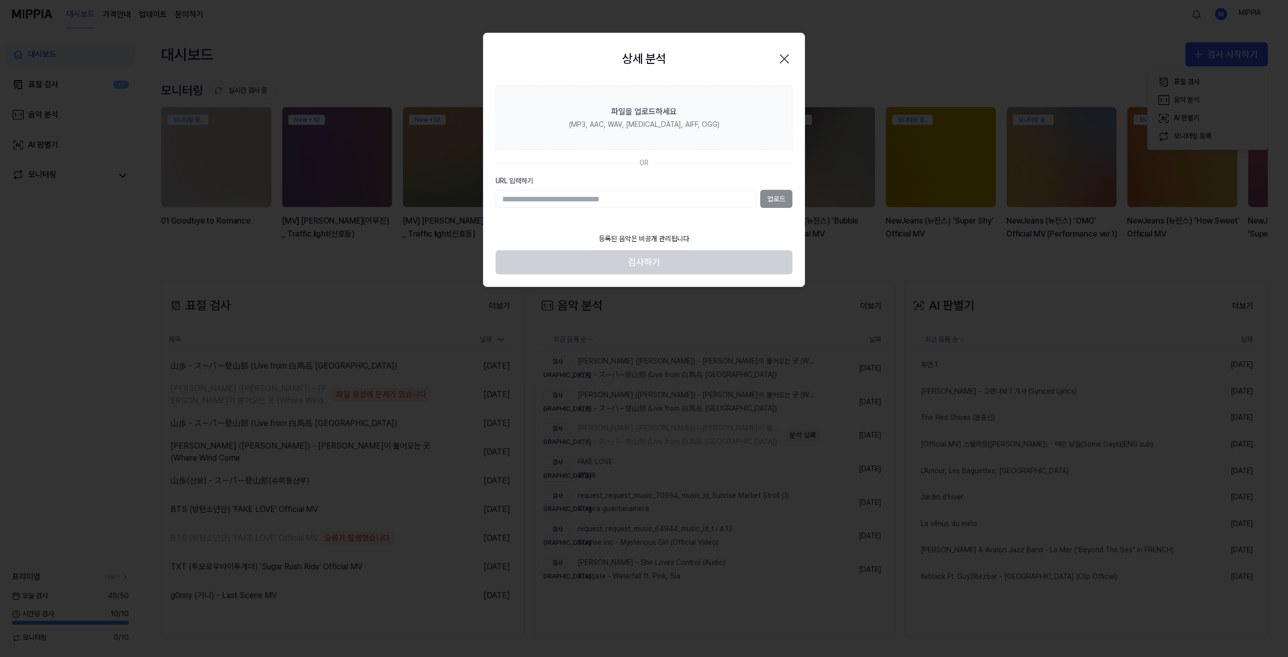
click at [770, 198] on div "업로드" at bounding box center [644, 199] width 297 height 18
click at [647, 200] on input "URL 입력하기" at bounding box center [626, 199] width 261 height 18
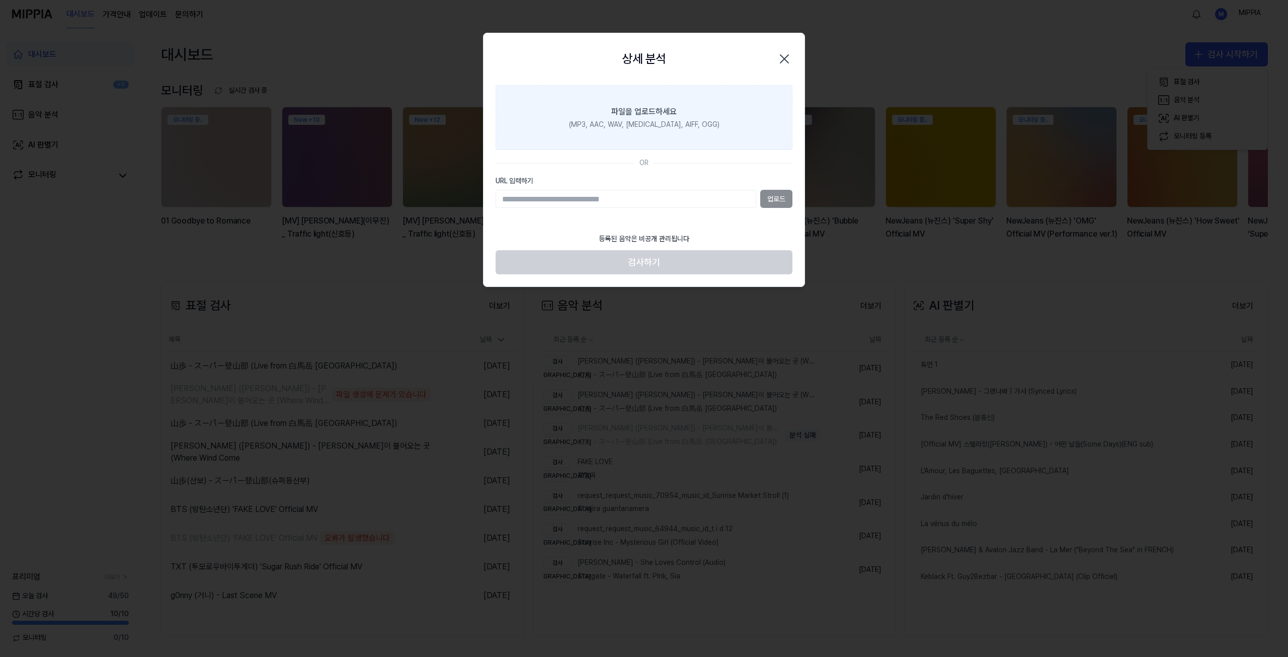
click at [665, 140] on label "파일을 업로드하세요 (MP3, AAC, WAV, FLAC, AIFF, OGG)" at bounding box center [644, 117] width 297 height 65
click at [0, 0] on input "파일을 업로드하세요 (MP3, AAC, WAV, FLAC, AIFF, OGG)" at bounding box center [0, 0] width 0 height 0
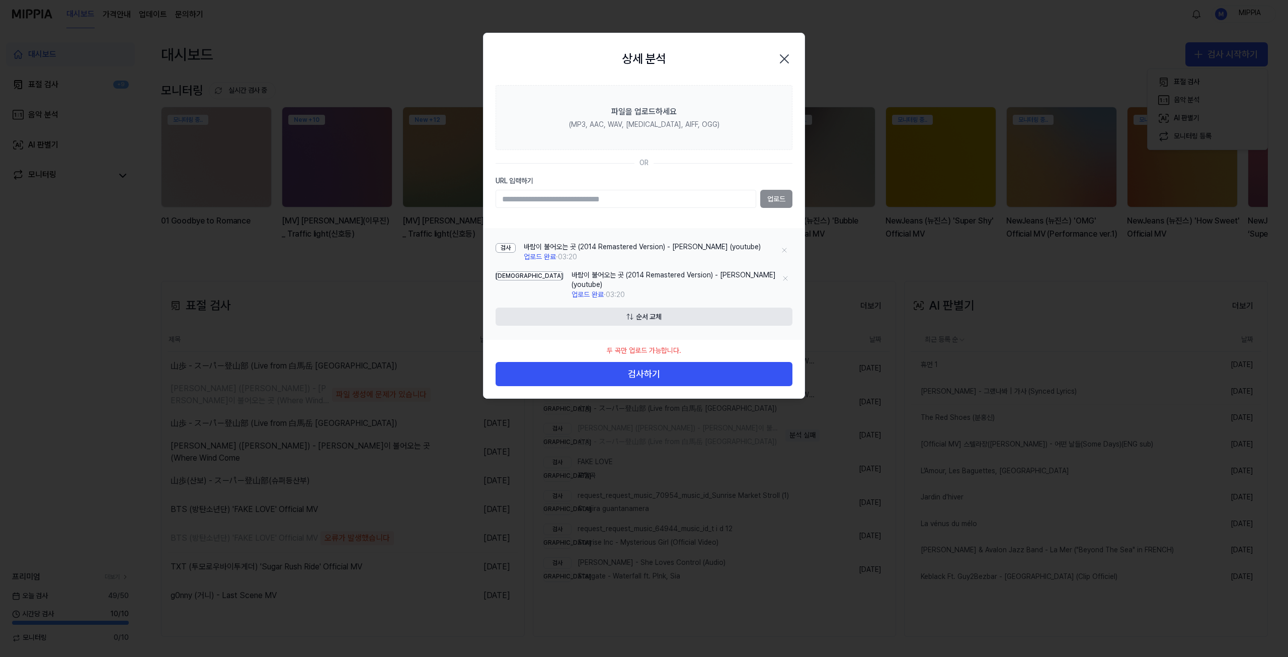
click at [641, 310] on button "순서 교체" at bounding box center [644, 316] width 297 height 18
click at [781, 278] on icon at bounding box center [785, 278] width 8 height 8
drag, startPoint x: 647, startPoint y: 275, endPoint x: 641, endPoint y: 258, distance: 18.1
click at [641, 258] on div "검사 바람이 불어오는 곳 (2014 Remastered Version) - Kim Kwang Seok (youtube) 업로드 완료 · 03:…" at bounding box center [644, 270] width 297 height 65
click at [635, 310] on button "순서 교체" at bounding box center [644, 316] width 297 height 18
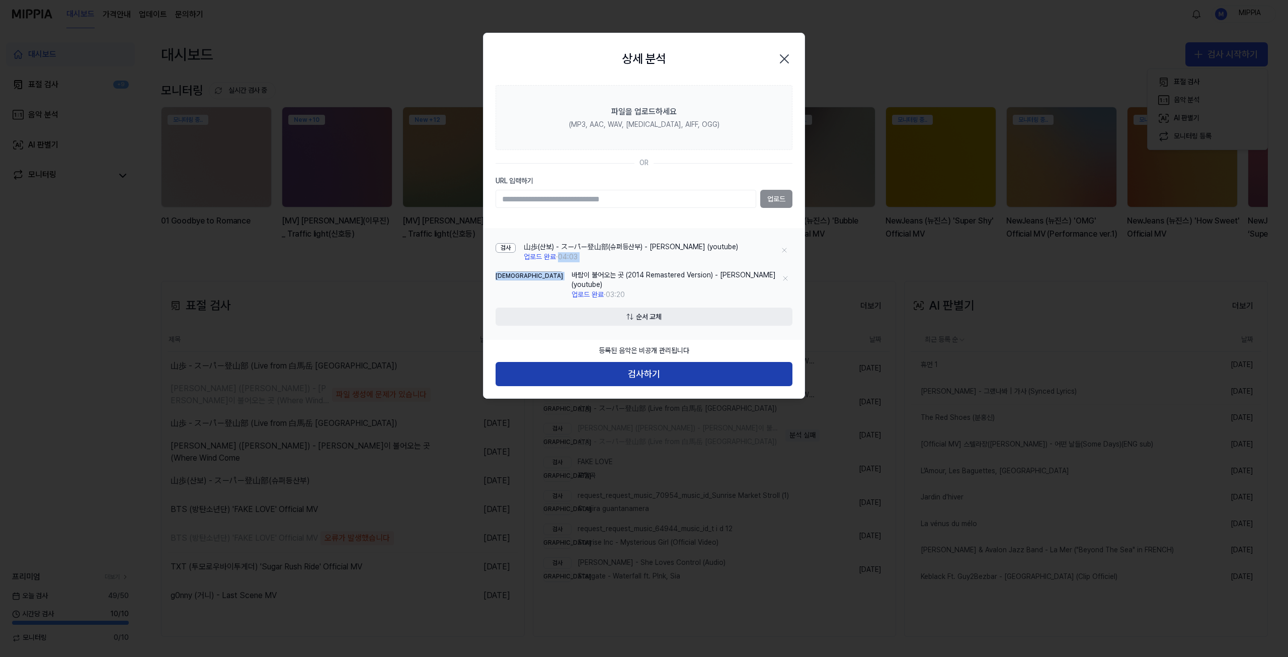
click at [640, 366] on button "검사하기" at bounding box center [644, 374] width 297 height 24
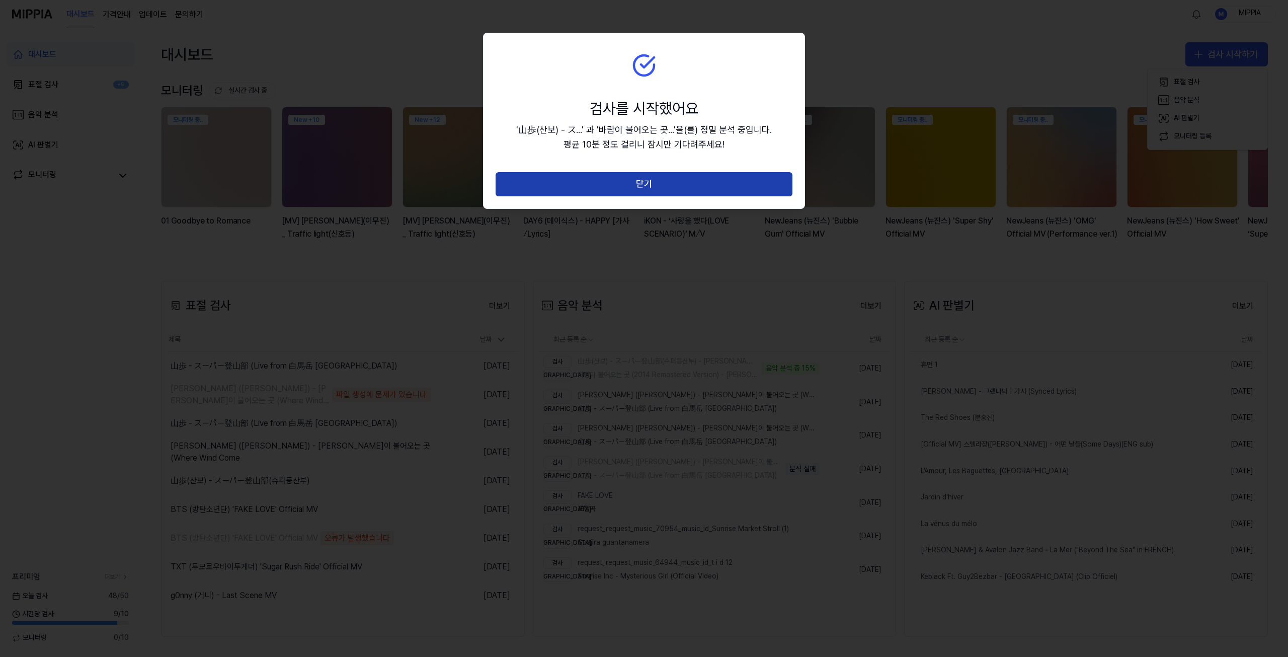
click at [641, 182] on button "닫기" at bounding box center [644, 184] width 297 height 24
